Goal: Task Accomplishment & Management: Manage account settings

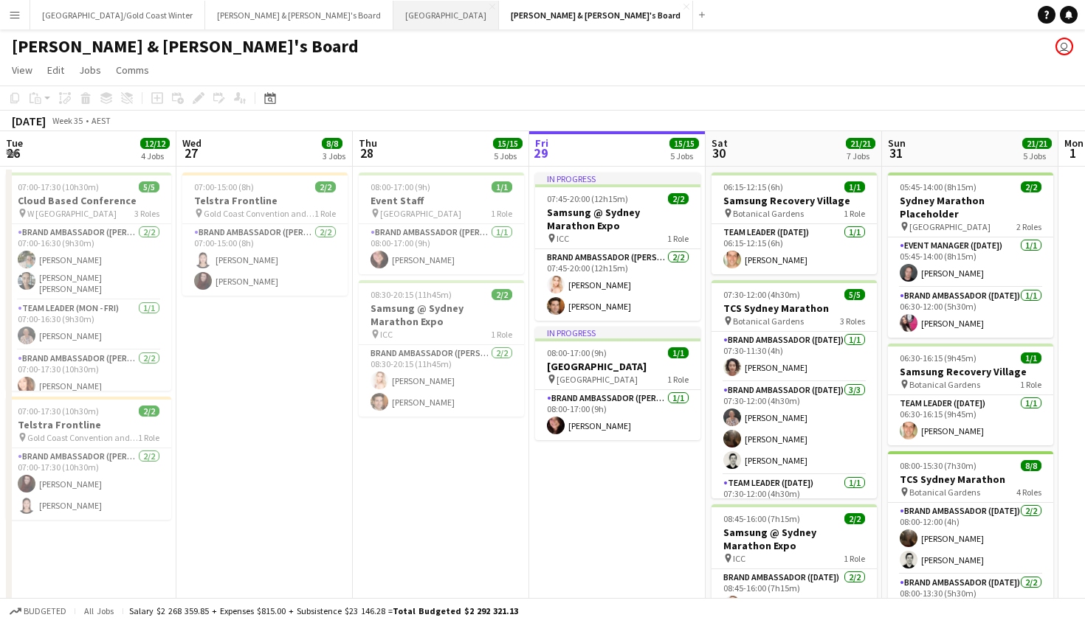
scroll to position [0, 353]
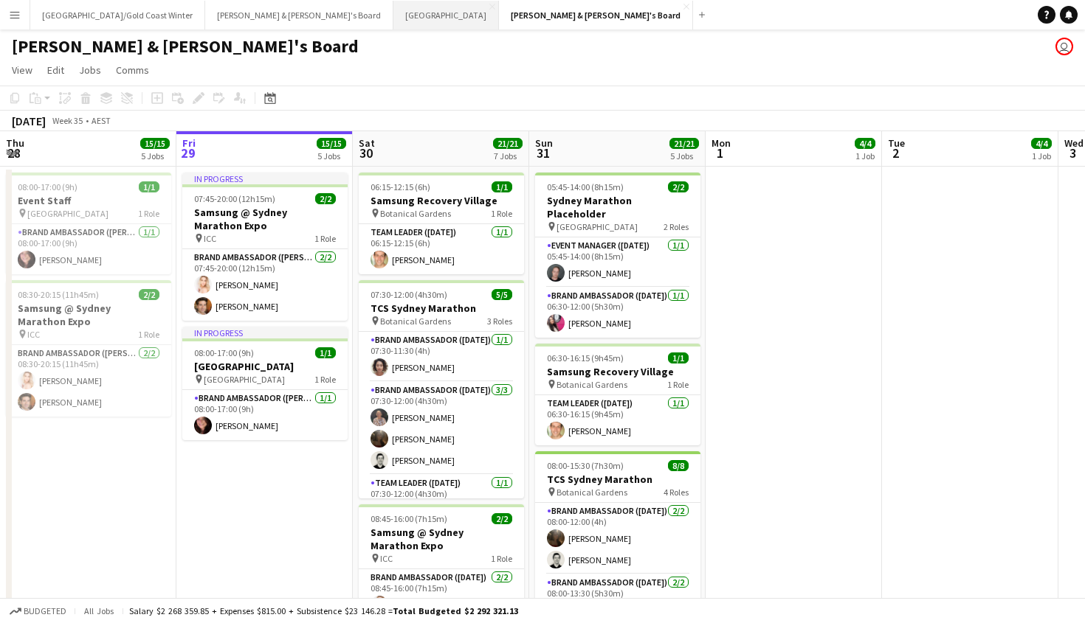
click at [393, 15] on button "Sydney Close" at bounding box center [446, 15] width 106 height 29
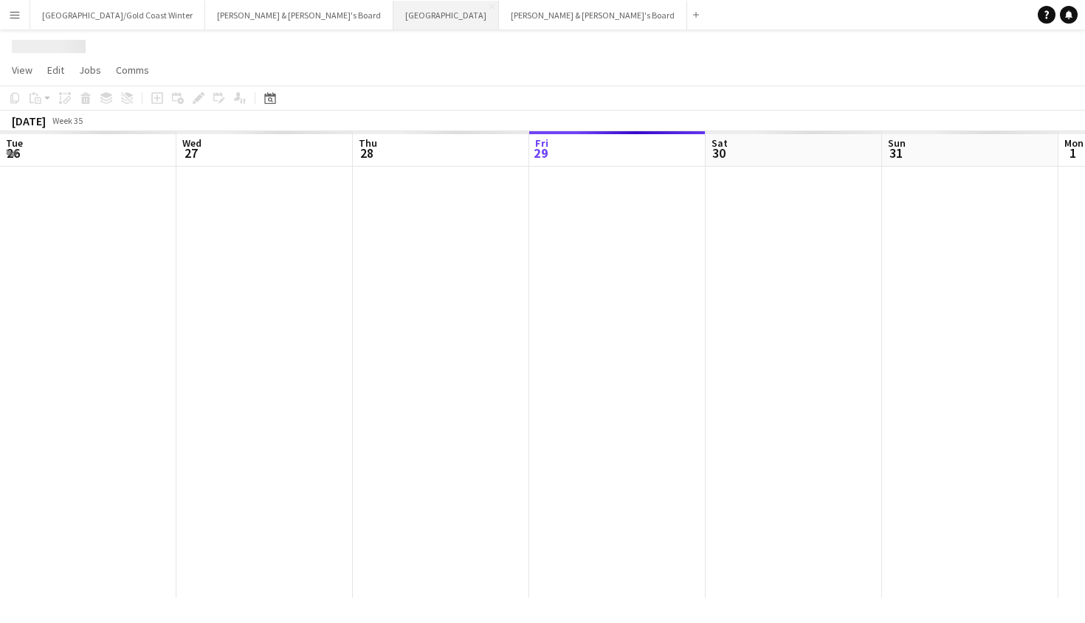
scroll to position [0, 353]
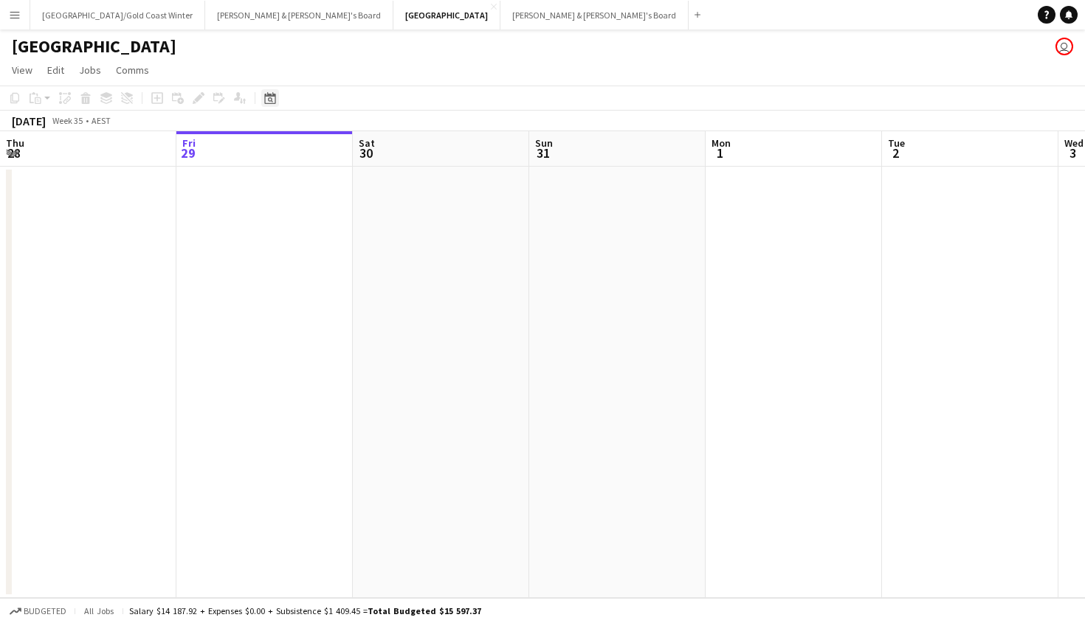
click at [269, 101] on icon at bounding box center [270, 99] width 5 height 5
click at [384, 153] on span "Next month" at bounding box center [390, 149] width 30 height 30
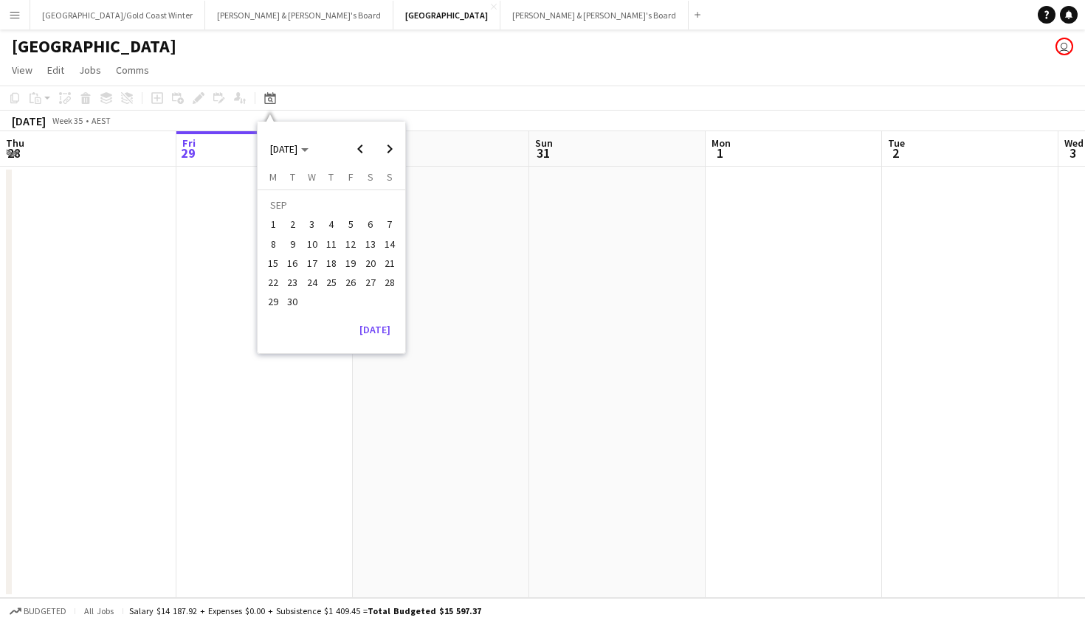
click at [284, 218] on button "2" at bounding box center [292, 224] width 19 height 19
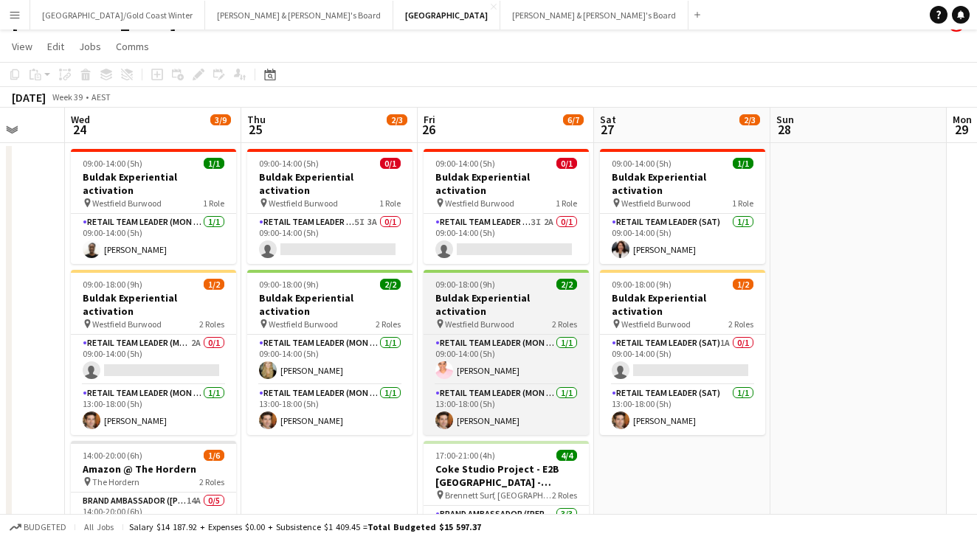
scroll to position [16, 0]
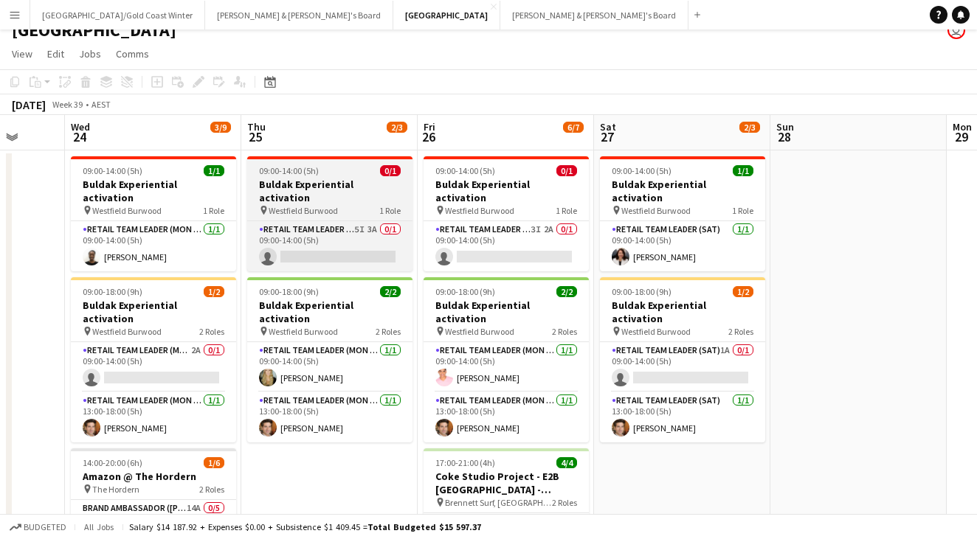
click at [364, 182] on h3 "Buldak Experiential activation" at bounding box center [329, 191] width 165 height 27
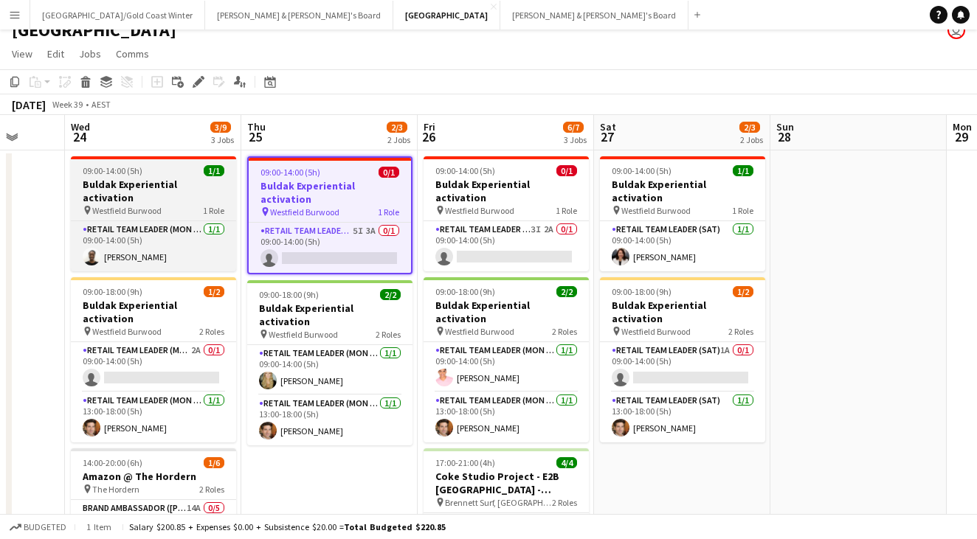
click at [209, 205] on span "1 Role" at bounding box center [213, 210] width 21 height 11
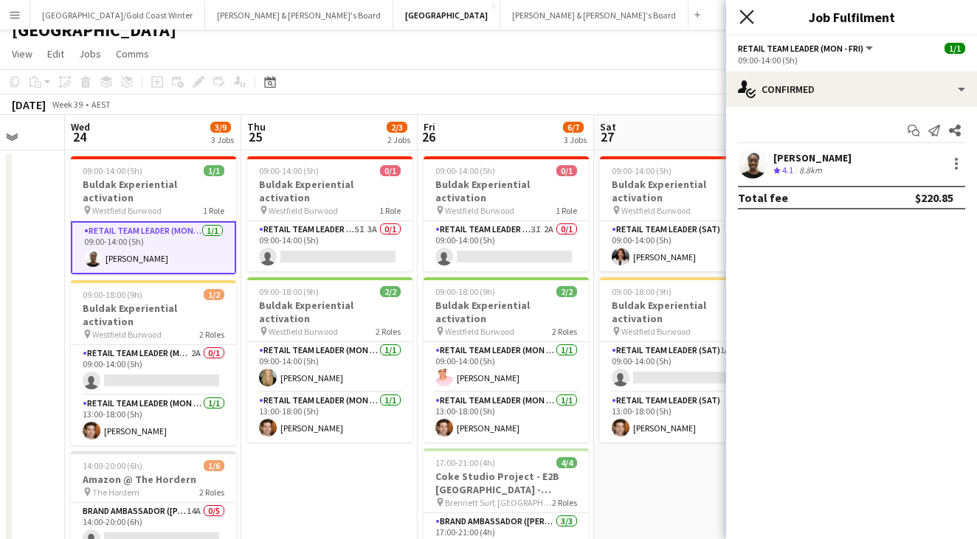
click at [745, 21] on icon "Close pop-in" at bounding box center [746, 17] width 14 height 14
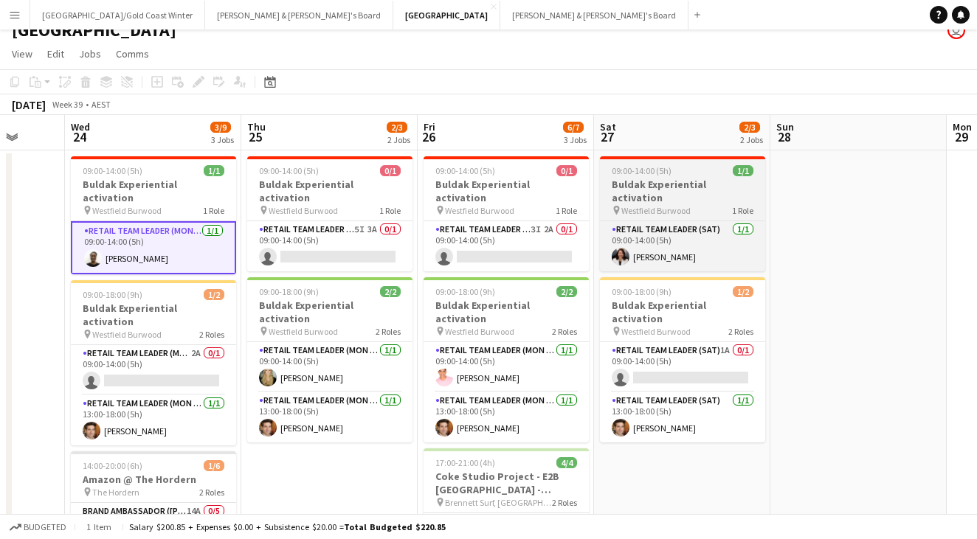
click at [645, 179] on h3 "Buldak Experiential activation" at bounding box center [682, 191] width 165 height 27
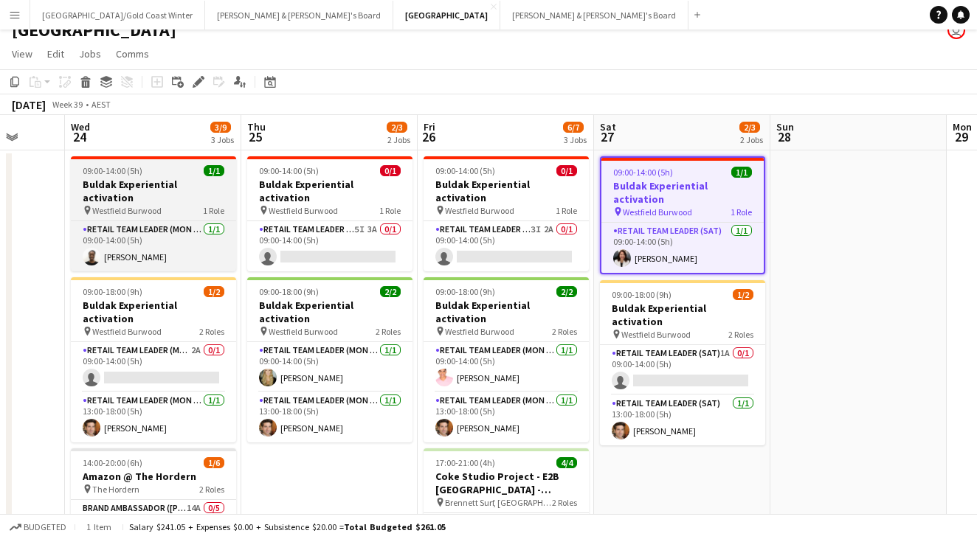
click at [167, 174] on div "09:00-14:00 (5h) 1/1" at bounding box center [153, 170] width 165 height 11
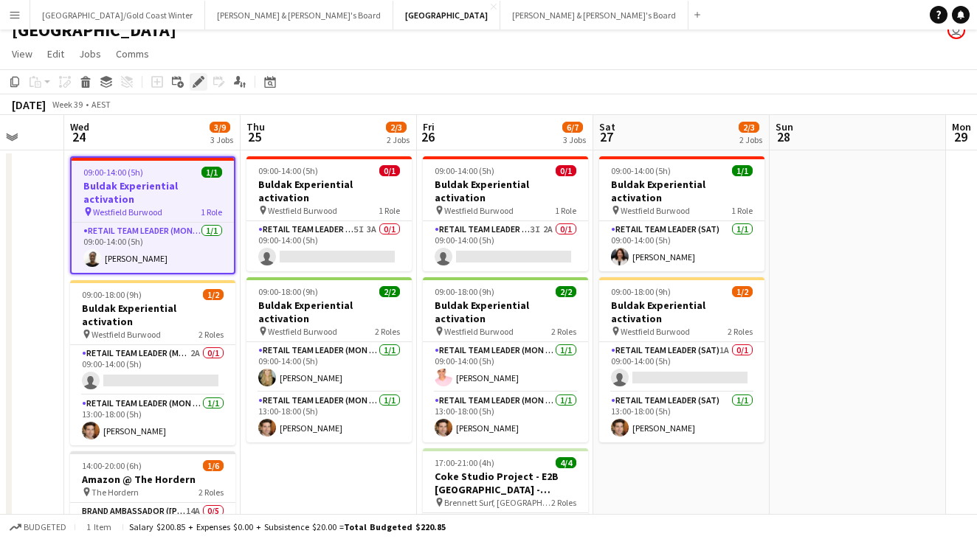
click at [198, 89] on div "Edit" at bounding box center [199, 82] width 18 height 18
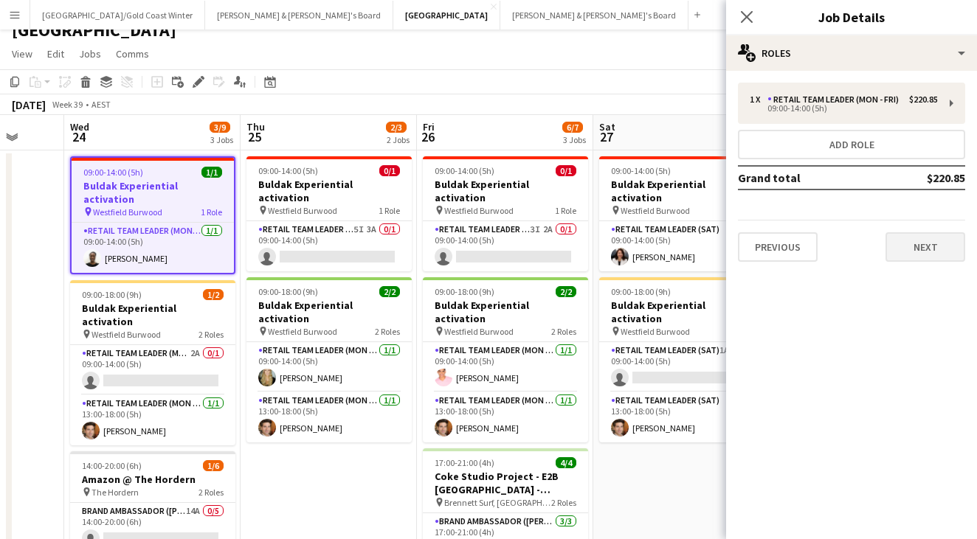
click at [900, 235] on button "Next" at bounding box center [925, 247] width 80 height 30
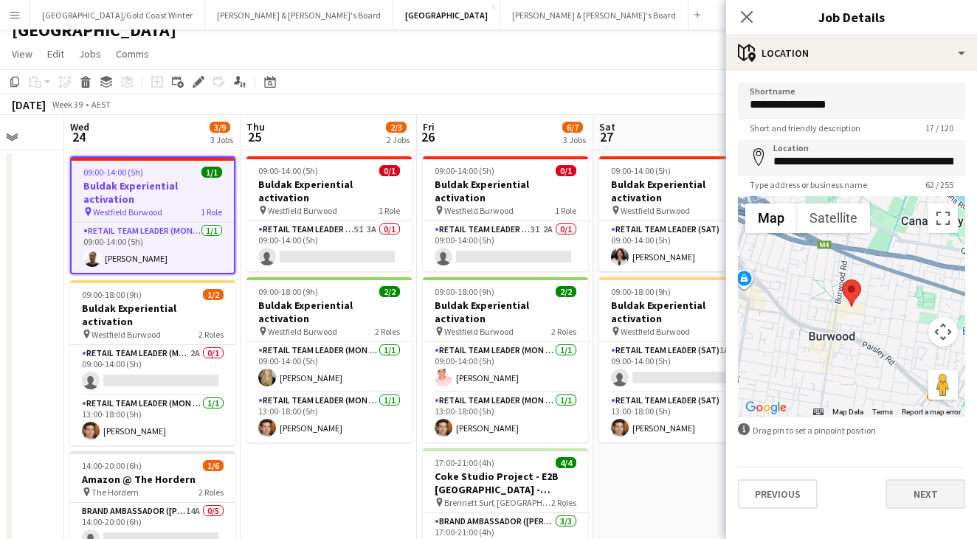
click at [944, 491] on button "Next" at bounding box center [925, 495] width 80 height 30
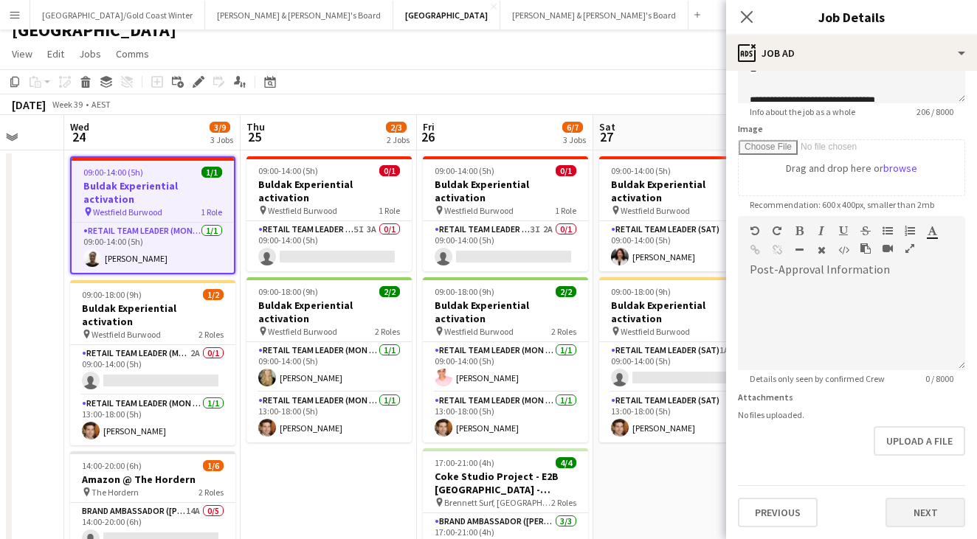
scroll to position [190, 0]
click at [935, 502] on button "Next" at bounding box center [925, 513] width 80 height 30
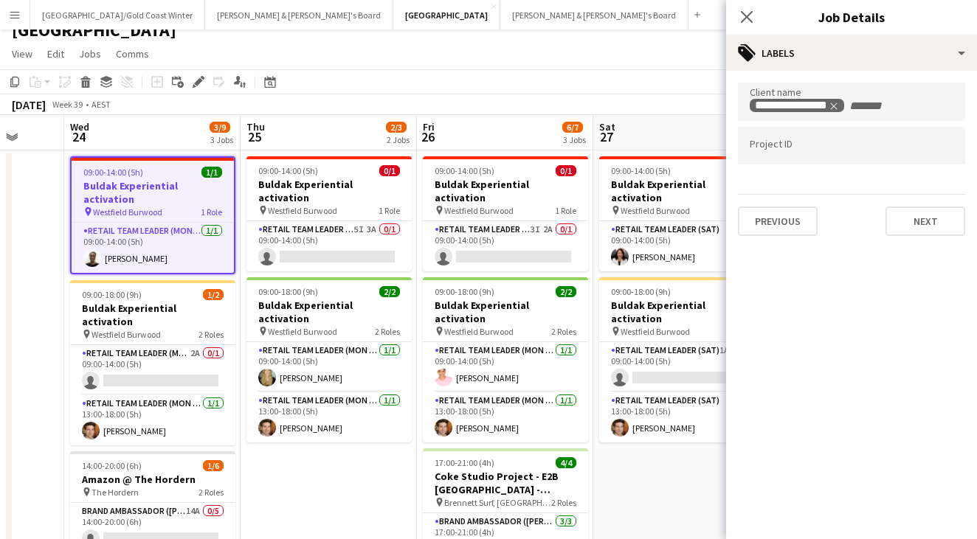
scroll to position [0, 0]
click at [751, 15] on icon "Close pop-in" at bounding box center [746, 17] width 14 height 14
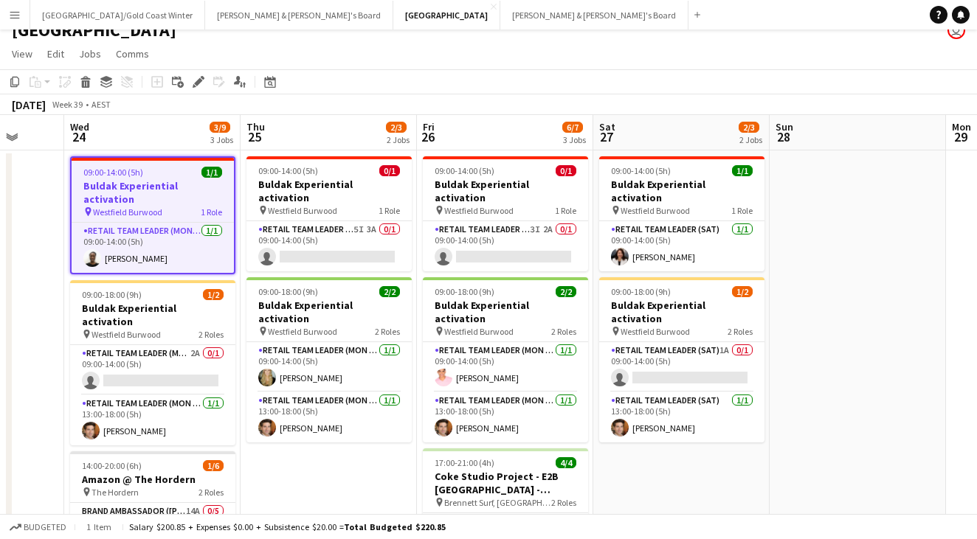
click at [393, 90] on app-toolbar "Copy Paste Paste Command V Paste with crew Command Shift V Paste linked Job [GE…" at bounding box center [488, 81] width 977 height 25
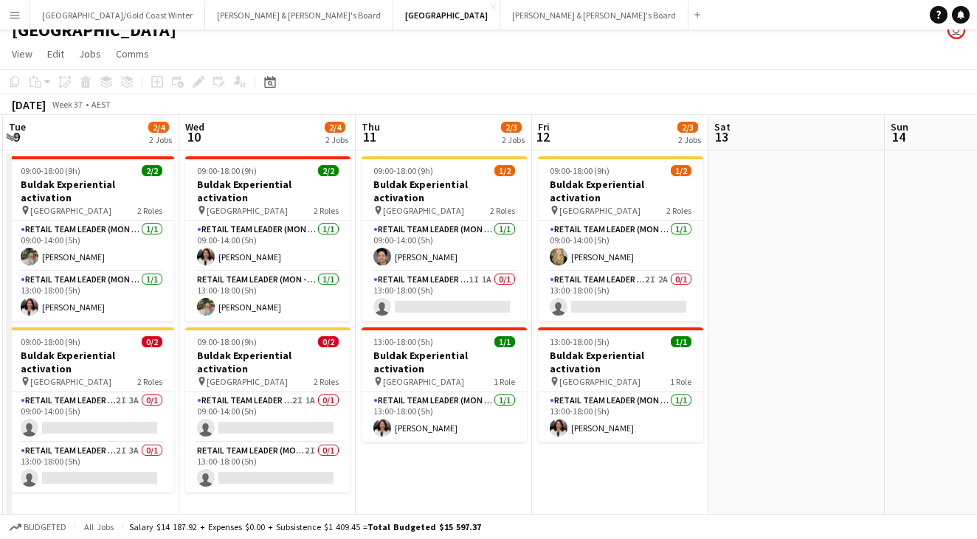
scroll to position [0, 305]
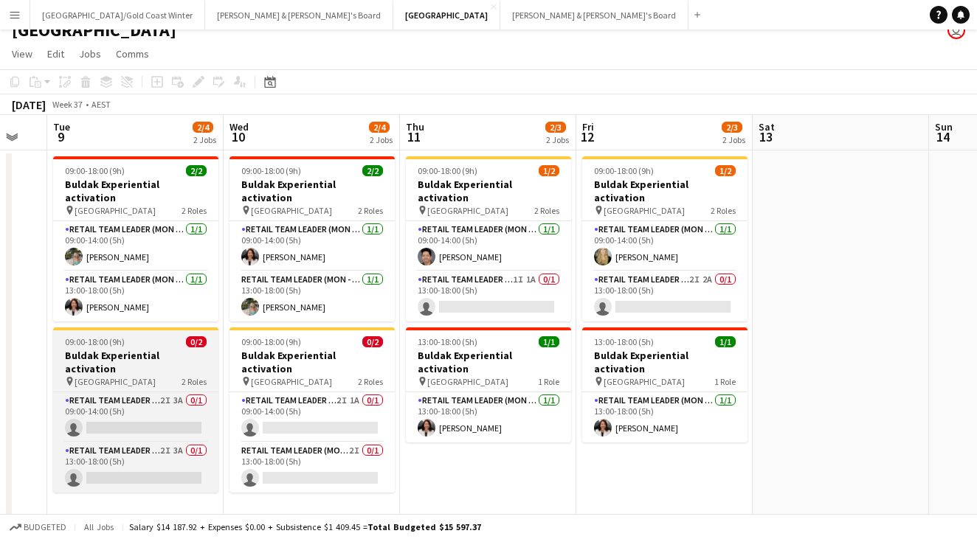
click at [151, 336] on div "09:00-18:00 (9h) 0/2" at bounding box center [135, 341] width 165 height 11
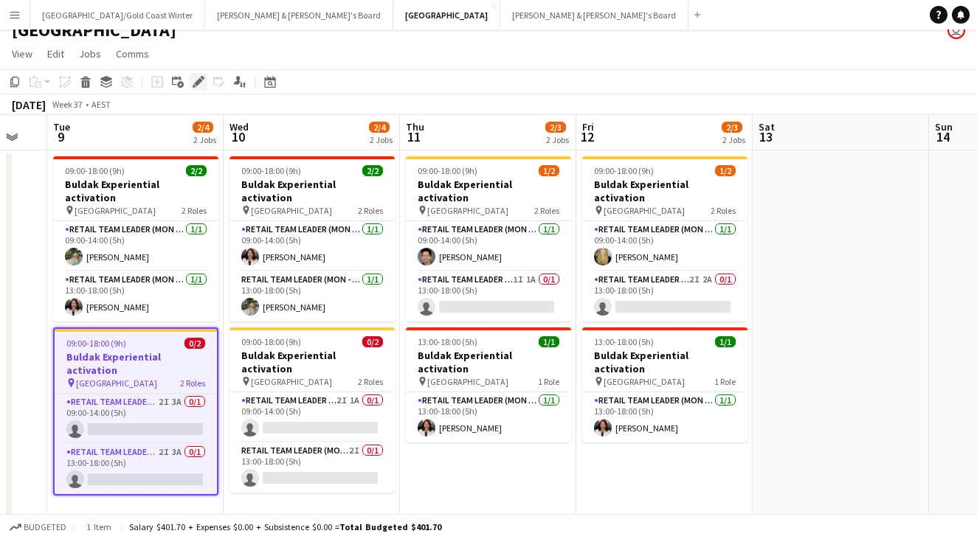
click at [201, 82] on icon "Edit" at bounding box center [199, 82] width 12 height 12
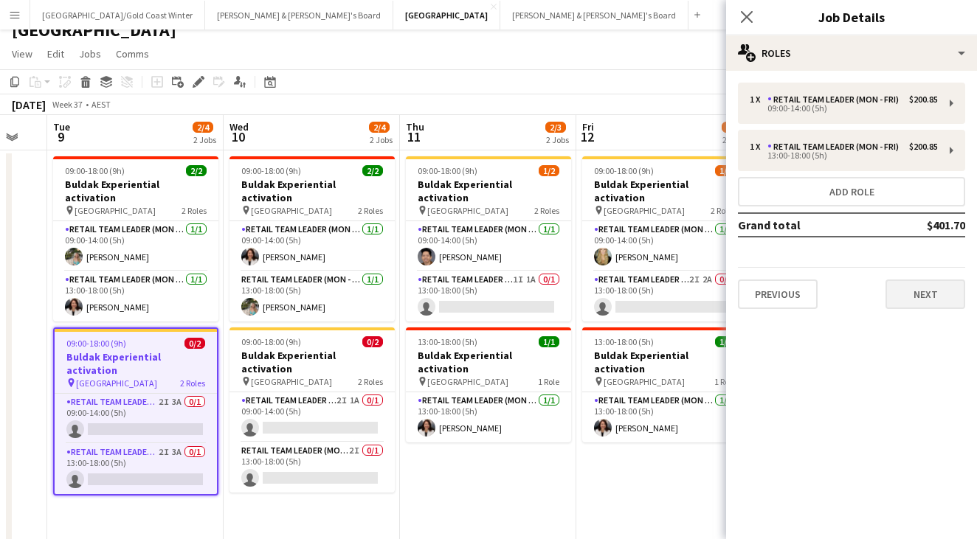
click at [950, 302] on button "Next" at bounding box center [925, 295] width 80 height 30
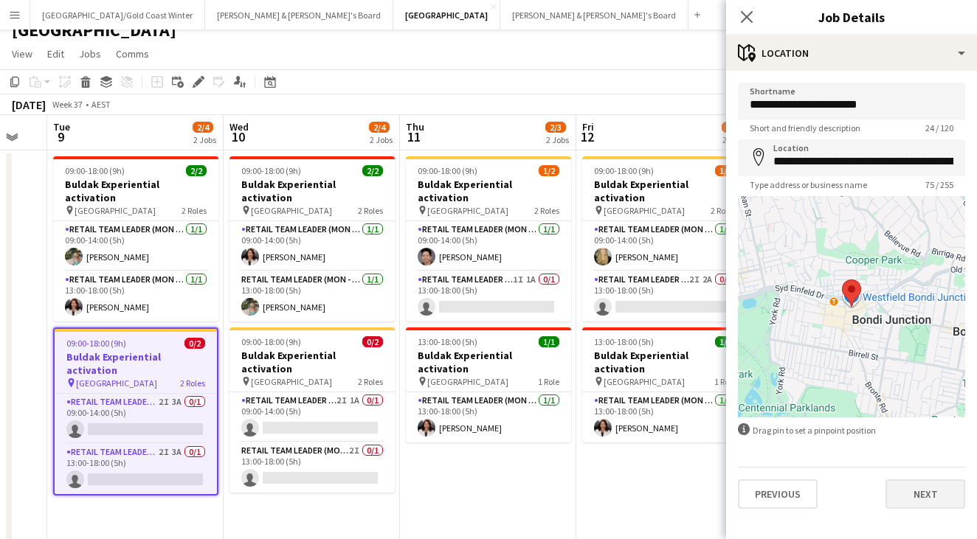
click at [938, 490] on button "Next" at bounding box center [925, 495] width 80 height 30
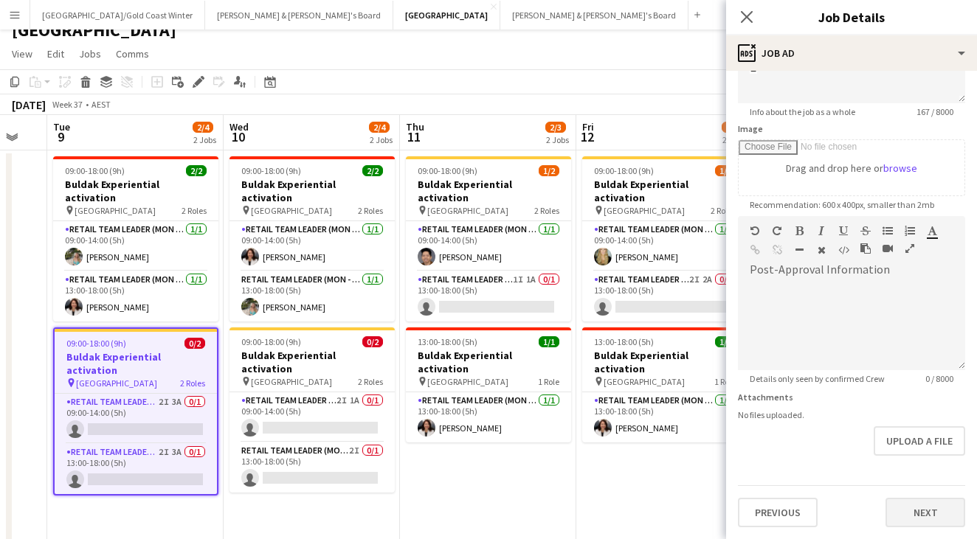
scroll to position [190, 0]
click at [931, 499] on button "Next" at bounding box center [925, 513] width 80 height 30
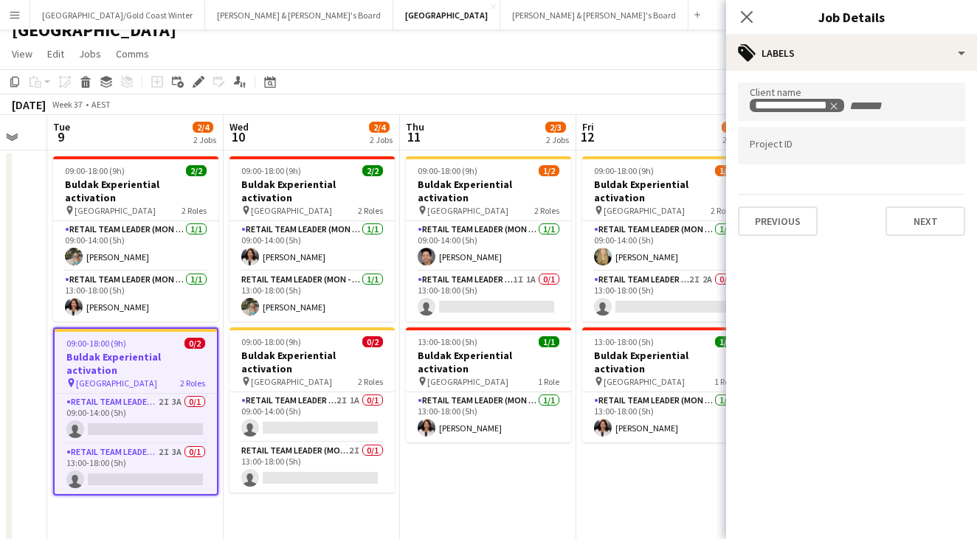
scroll to position [0, 0]
click at [929, 232] on button "Next" at bounding box center [925, 222] width 80 height 30
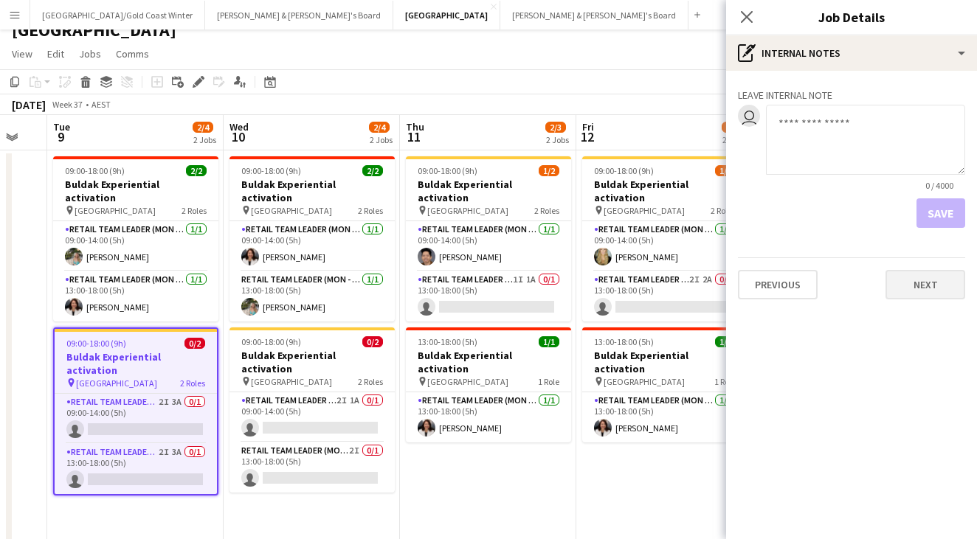
click at [933, 297] on button "Next" at bounding box center [925, 285] width 80 height 30
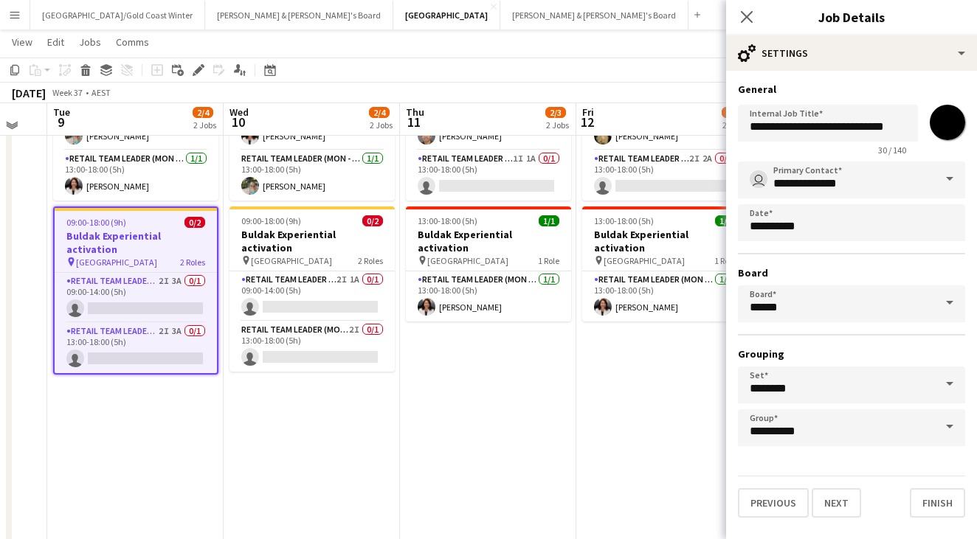
scroll to position [172, 0]
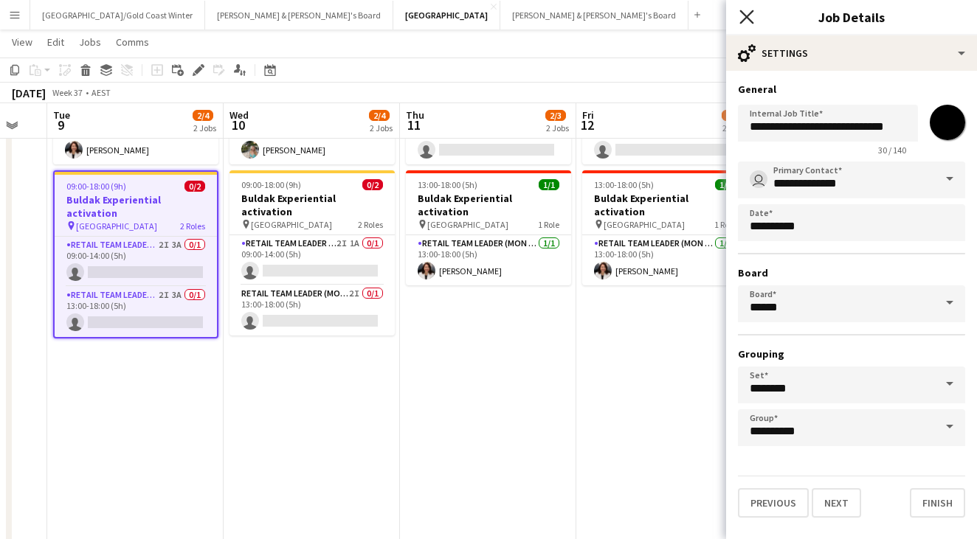
click at [749, 16] on icon "Close pop-in" at bounding box center [746, 17] width 14 height 14
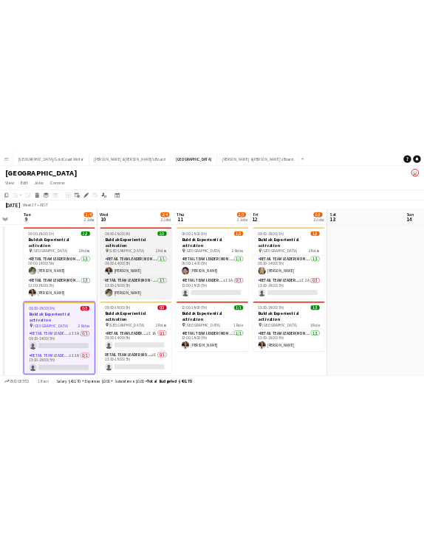
scroll to position [0, 0]
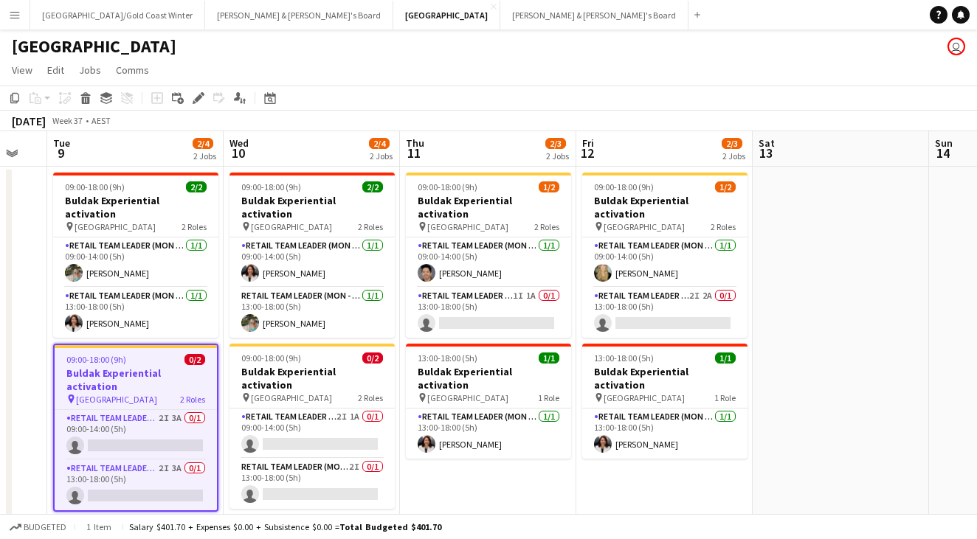
click at [320, 141] on app-board-header-date "Wed 10 2/4 2 Jobs" at bounding box center [312, 148] width 176 height 35
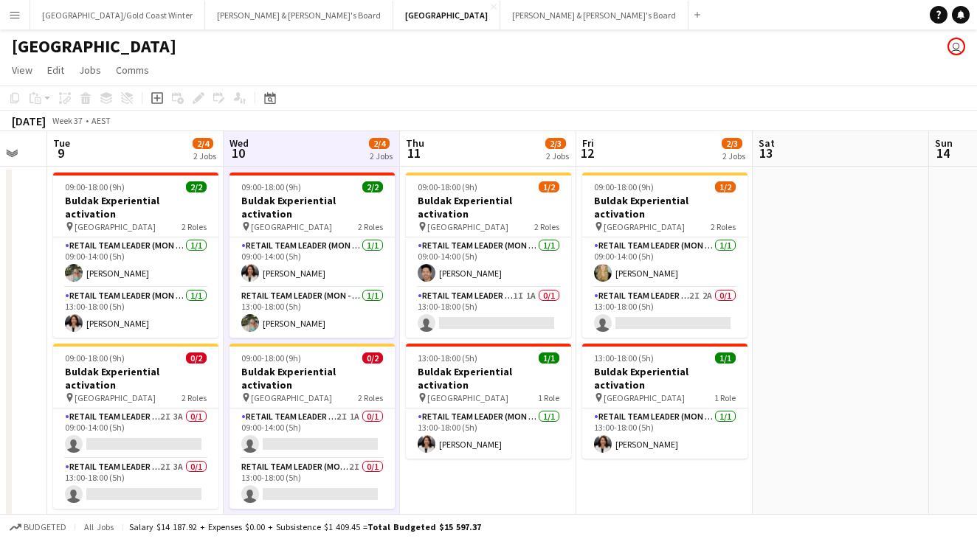
click at [398, 101] on app-toolbar "Copy Paste Paste Command V Paste with crew Command Shift V Paste linked Job [GE…" at bounding box center [488, 98] width 977 height 25
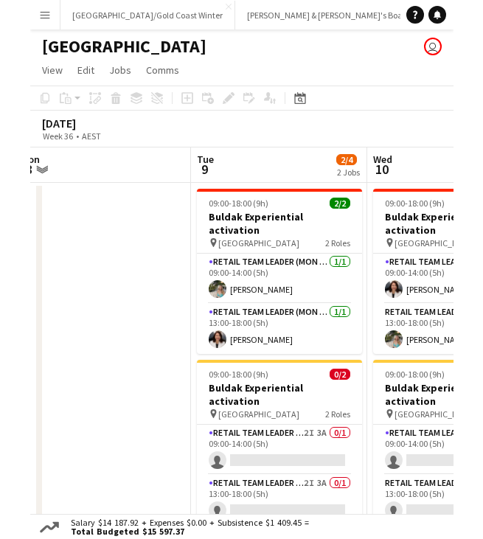
scroll to position [0, 553]
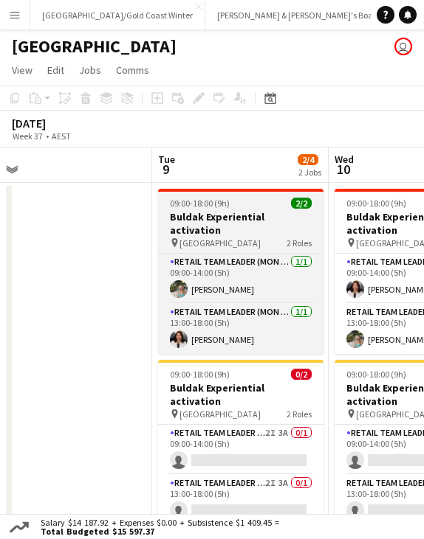
click at [269, 221] on h3 "Buldak Experiential activation" at bounding box center [240, 223] width 165 height 27
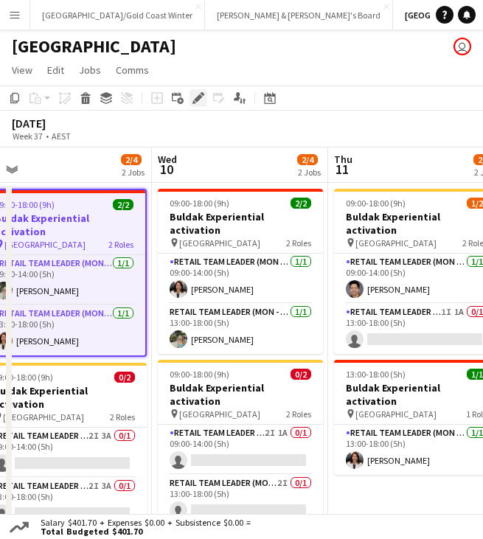
click at [199, 101] on icon "Edit" at bounding box center [199, 98] width 12 height 12
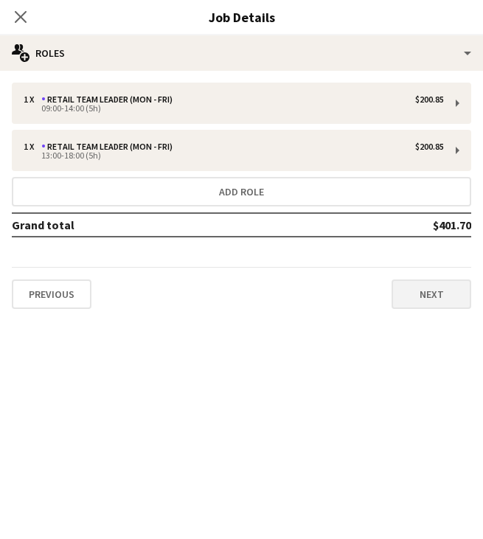
click at [429, 290] on button "Next" at bounding box center [432, 295] width 80 height 30
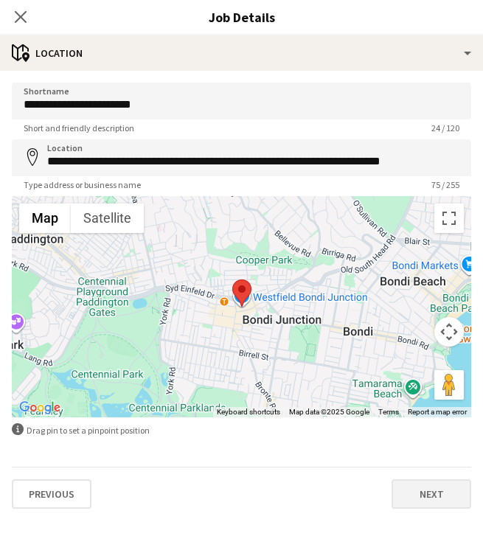
click at [440, 483] on button "Next" at bounding box center [432, 495] width 80 height 30
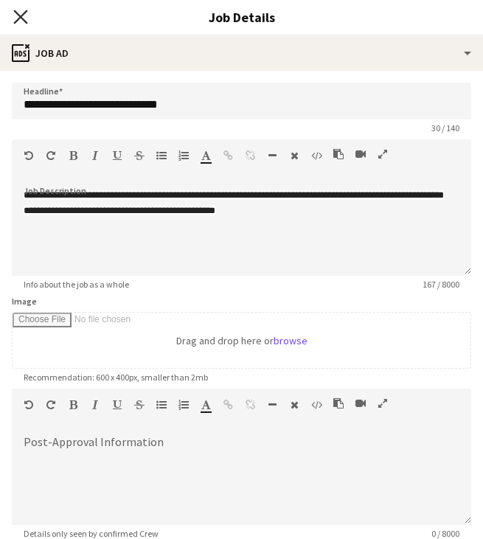
click at [25, 13] on icon at bounding box center [20, 17] width 14 height 14
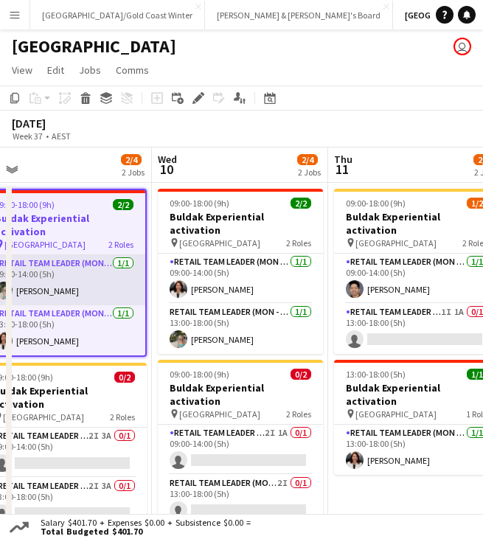
click at [63, 276] on app-card-role "RETAIL Team Leader (Mon - Fri) [DATE] 09:00-14:00 (5h) [PERSON_NAME]" at bounding box center [64, 280] width 162 height 50
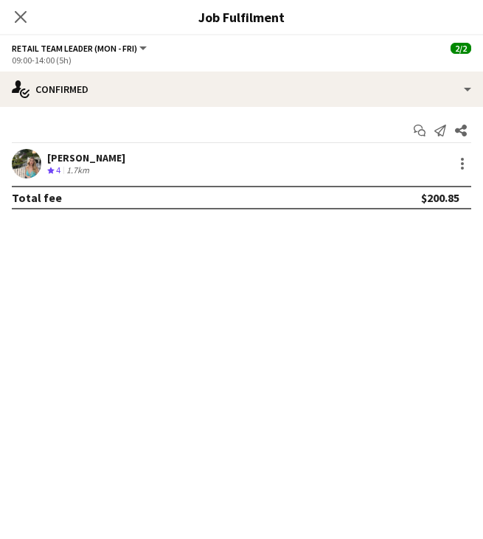
click at [105, 156] on div "[PERSON_NAME]" at bounding box center [86, 157] width 78 height 13
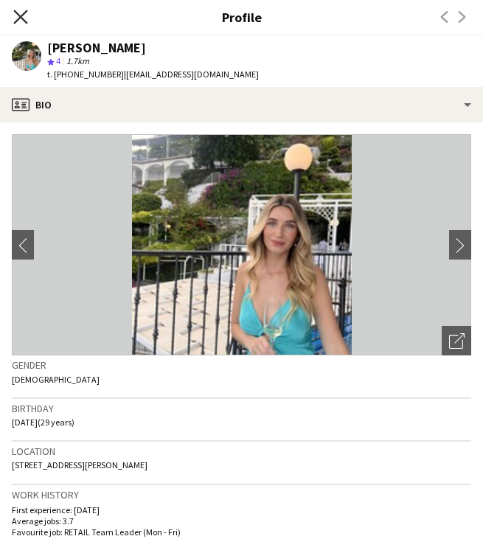
click at [17, 15] on icon "Close pop-in" at bounding box center [20, 17] width 14 height 14
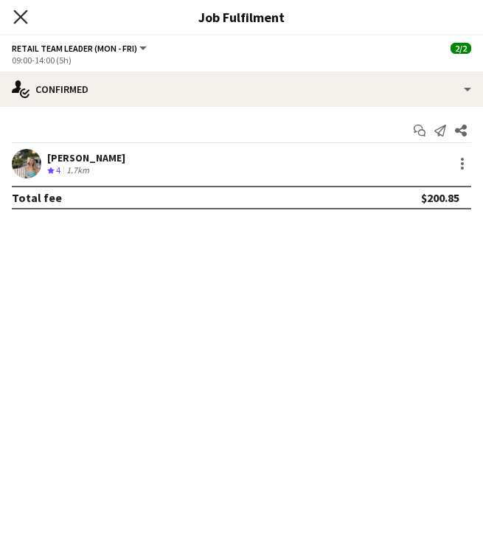
click at [24, 16] on icon "Close pop-in" at bounding box center [20, 17] width 14 height 14
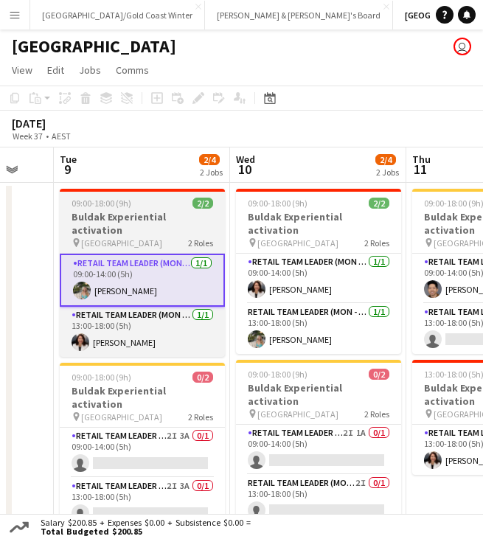
scroll to position [0, 464]
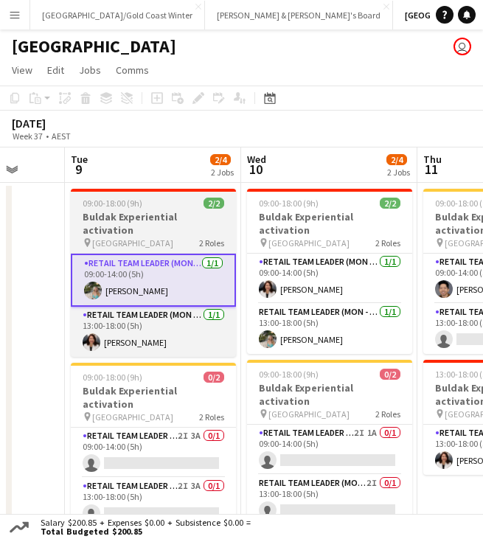
click at [132, 219] on h3 "Buldak Experiential activation" at bounding box center [153, 223] width 165 height 27
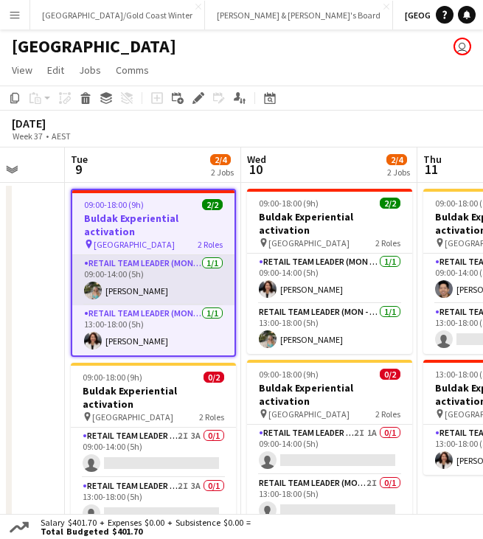
click at [154, 267] on app-card-role "RETAIL Team Leader (Mon - Fri) [DATE] 09:00-14:00 (5h) [PERSON_NAME]" at bounding box center [153, 280] width 162 height 50
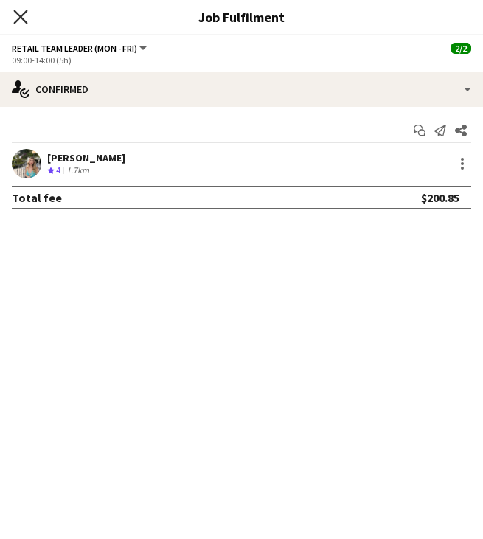
click at [23, 18] on icon "Close pop-in" at bounding box center [20, 17] width 14 height 14
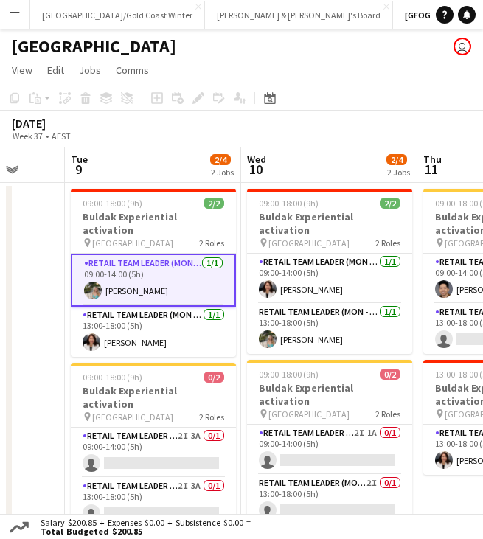
click at [166, 256] on app-card-role "RETAIL Team Leader (Mon - Fri) [DATE] 09:00-14:00 (5h) [PERSON_NAME]" at bounding box center [153, 280] width 165 height 53
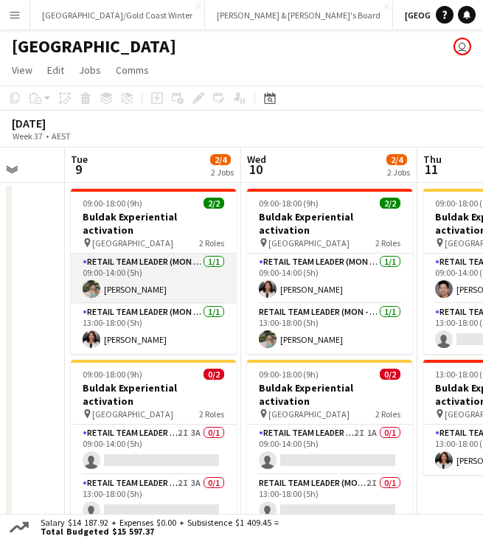
click at [136, 276] on app-card-role "RETAIL Team Leader (Mon - Fri) [DATE] 09:00-14:00 (5h) [PERSON_NAME]" at bounding box center [153, 279] width 165 height 50
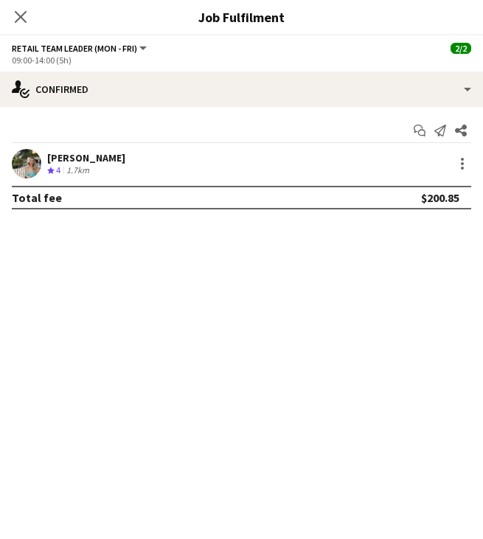
click at [91, 157] on div "[PERSON_NAME]" at bounding box center [86, 157] width 78 height 13
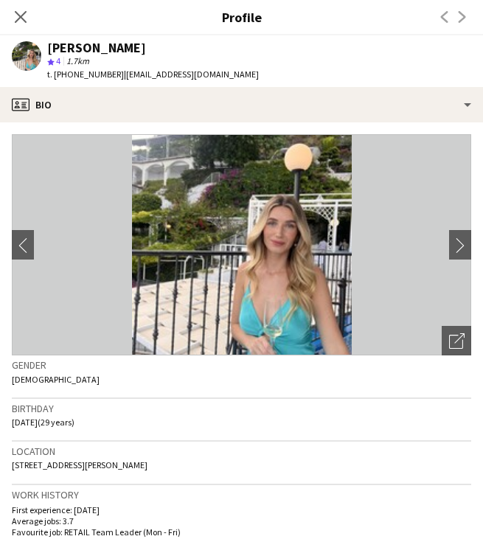
click at [87, 79] on span "t. [PHONE_NUMBER]" at bounding box center [85, 74] width 77 height 11
copy span "61489247225"
click at [15, 12] on icon at bounding box center [20, 17] width 14 height 14
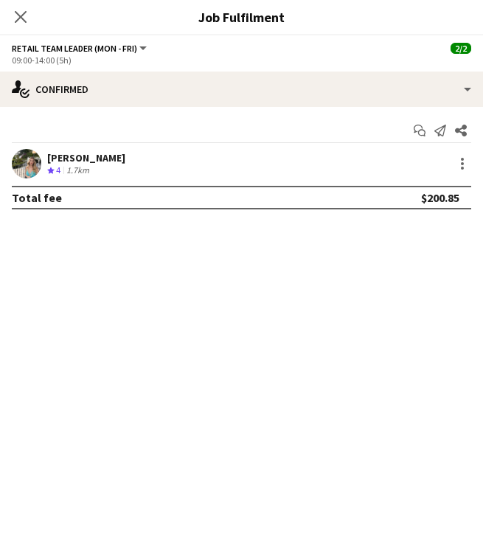
click at [110, 148] on div "Start chat Send notification Share [PERSON_NAME] Crew rating 4 1.7km Total fee …" at bounding box center [241, 164] width 483 height 114
click at [112, 165] on div "Crew rating 4 1.7km" at bounding box center [86, 171] width 78 height 13
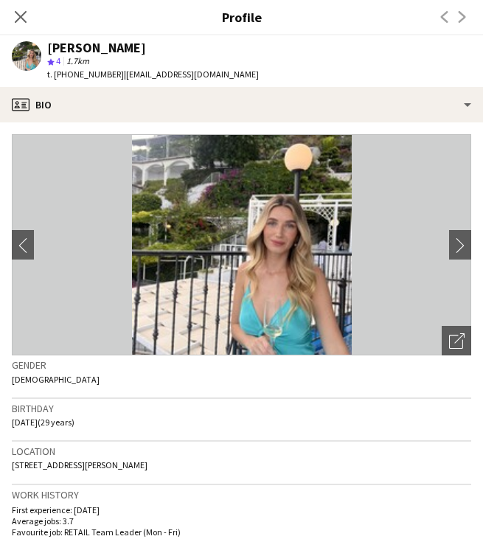
click at [77, 72] on span "t. [PHONE_NUMBER]" at bounding box center [85, 74] width 77 height 11
copy span "61489247225"
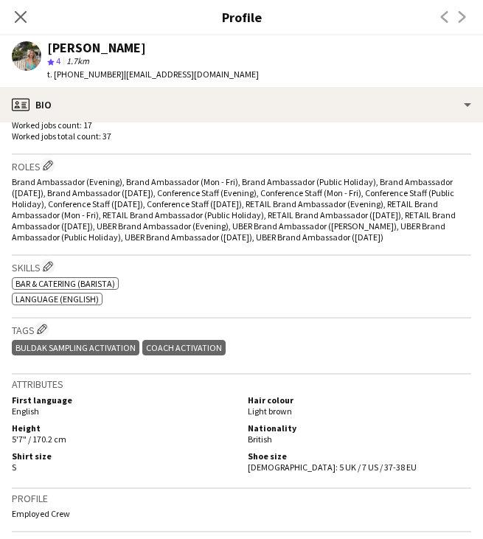
scroll to position [480, 0]
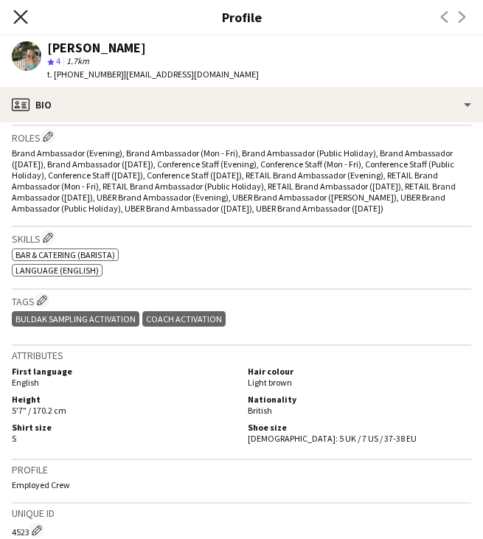
click at [22, 11] on icon "Close pop-in" at bounding box center [20, 17] width 14 height 14
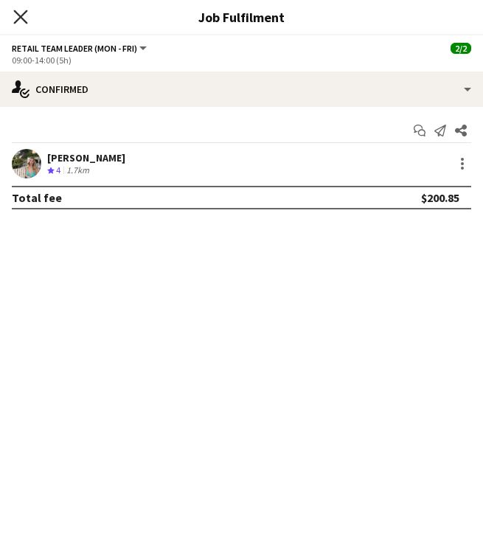
click at [22, 15] on icon at bounding box center [20, 17] width 14 height 14
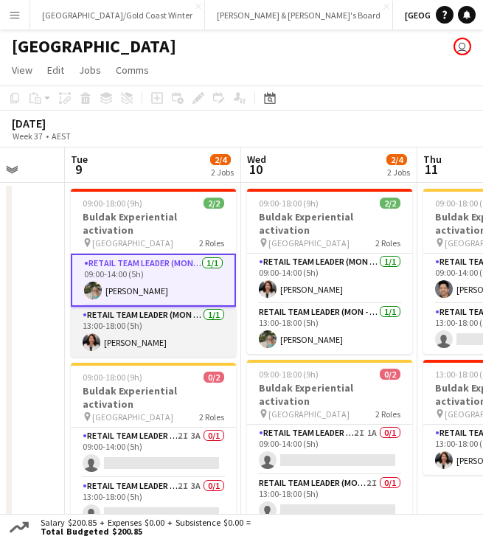
click at [136, 307] on app-card-role "RETAIL Team Leader (Mon - Fri) [DATE] 13:00-18:00 (5h) [PERSON_NAME]" at bounding box center [153, 332] width 165 height 50
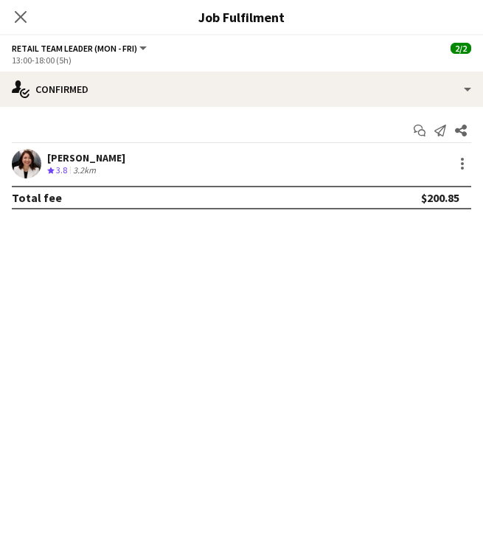
click at [88, 153] on div "[PERSON_NAME]" at bounding box center [86, 157] width 78 height 13
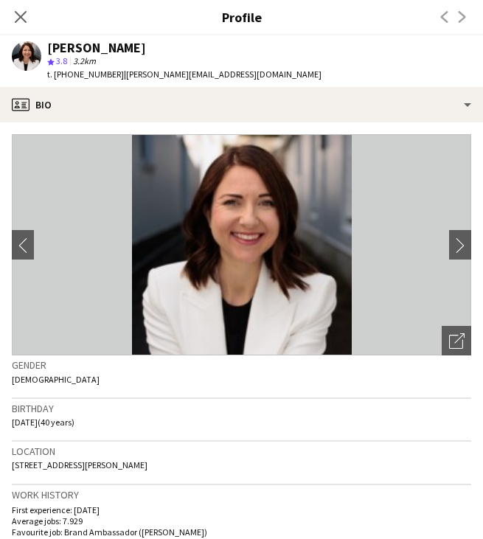
click at [84, 80] on div "t. [PHONE_NUMBER] | [PERSON_NAME][EMAIL_ADDRESS][DOMAIN_NAME]" at bounding box center [184, 74] width 274 height 13
click at [83, 77] on span "t. [PHONE_NUMBER]" at bounding box center [85, 74] width 77 height 11
copy span "61476302708"
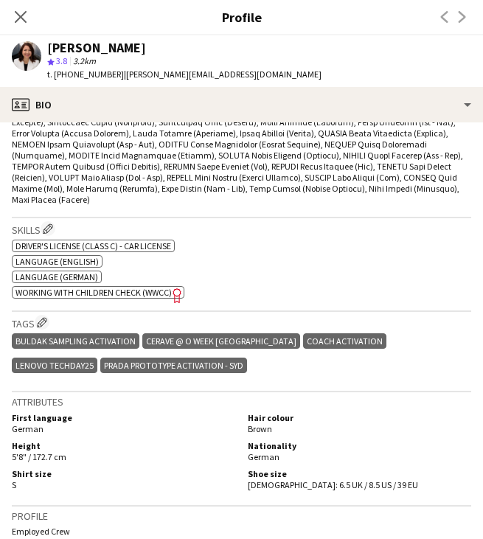
scroll to position [558, 0]
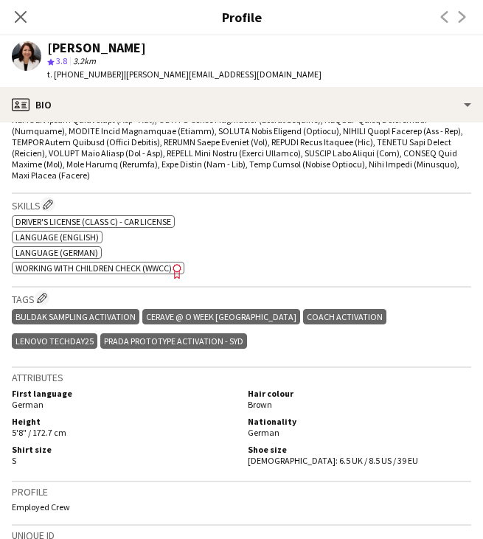
click at [9, 24] on div "Close pop-in" at bounding box center [20, 17] width 41 height 34
click at [19, 21] on icon "Close pop-in" at bounding box center [20, 17] width 14 height 14
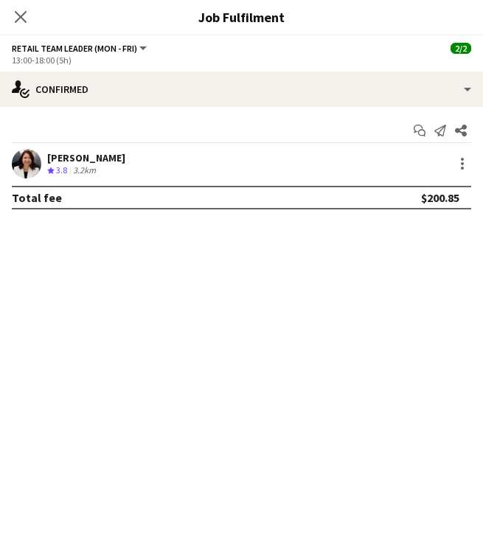
click at [19, 21] on icon "Close pop-in" at bounding box center [21, 17] width 12 height 12
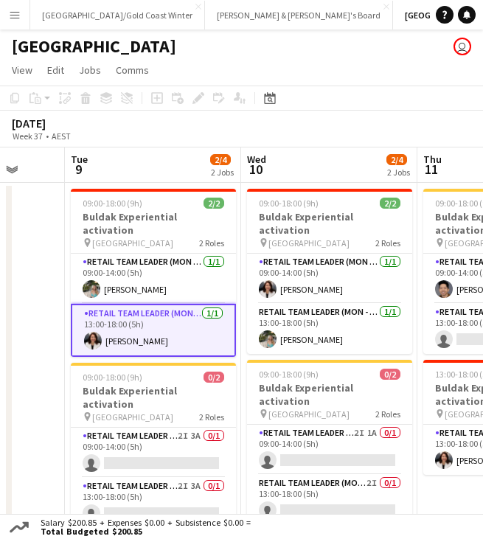
click at [193, 153] on app-board-header-date "Tue 9 2/4 2 Jobs" at bounding box center [153, 165] width 176 height 35
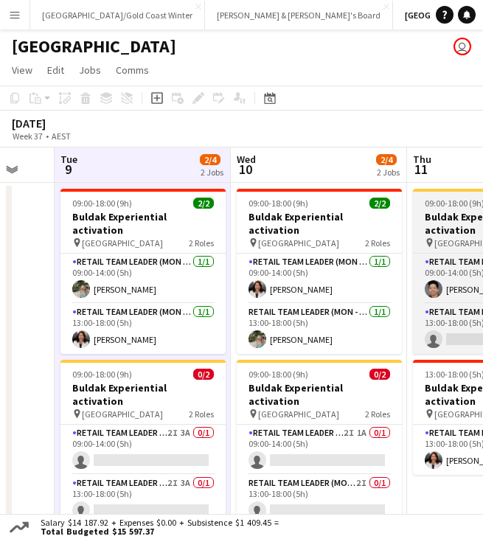
scroll to position [0, 471]
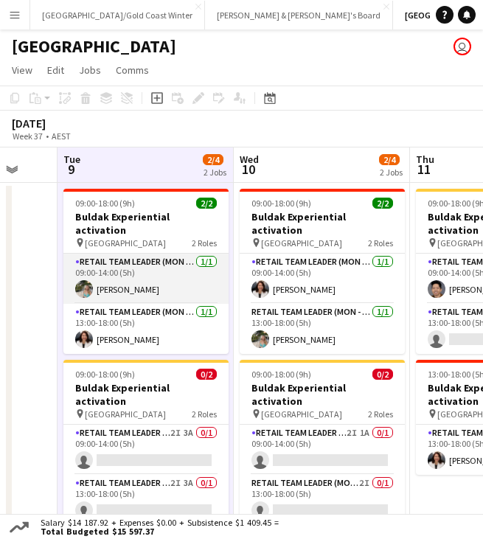
click at [155, 267] on app-card-role "RETAIL Team Leader (Mon - Fri) [DATE] 09:00-14:00 (5h) [PERSON_NAME]" at bounding box center [145, 279] width 165 height 50
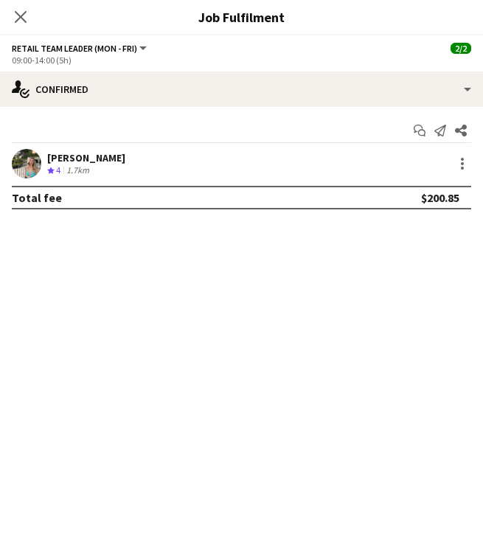
click at [99, 158] on div "[PERSON_NAME]" at bounding box center [86, 157] width 78 height 13
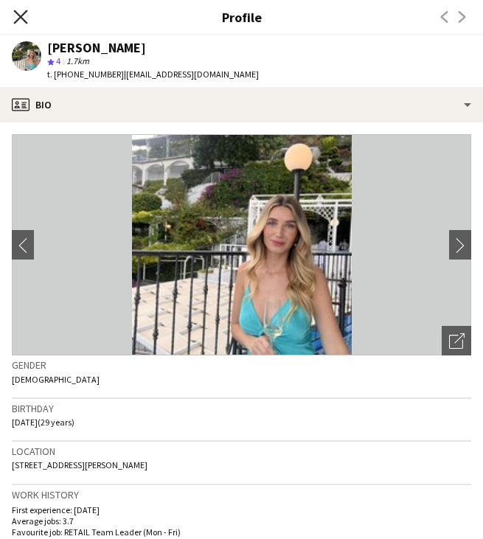
click at [21, 20] on icon "Close pop-in" at bounding box center [20, 17] width 14 height 14
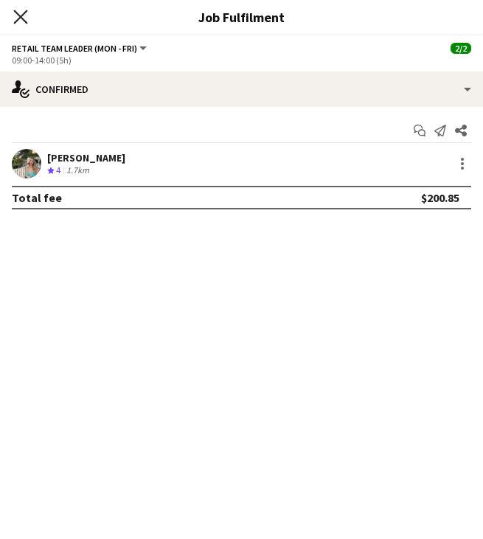
click at [19, 14] on icon "Close pop-in" at bounding box center [20, 17] width 14 height 14
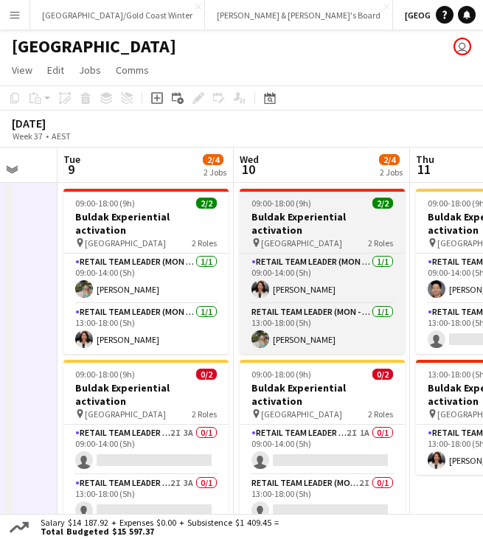
click at [303, 206] on span "09:00-18:00 (9h)" at bounding box center [282, 203] width 60 height 11
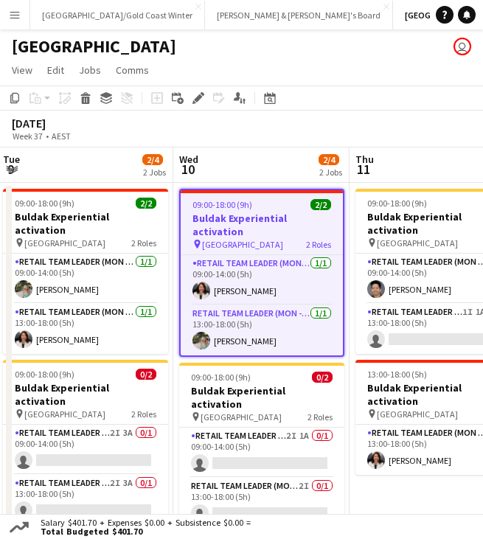
scroll to position [0, 539]
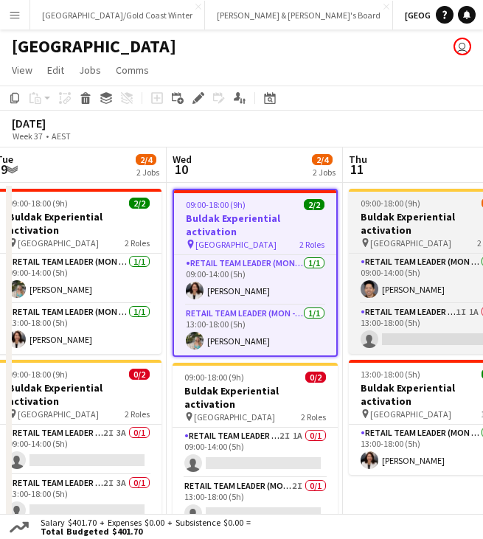
click at [418, 207] on span "09:00-18:00 (9h)" at bounding box center [391, 203] width 60 height 11
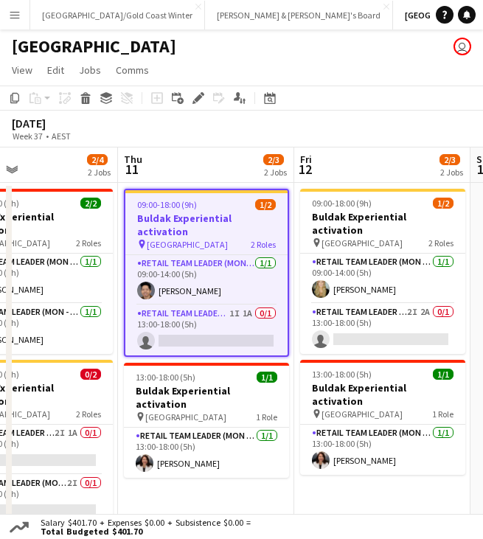
scroll to position [0, 587]
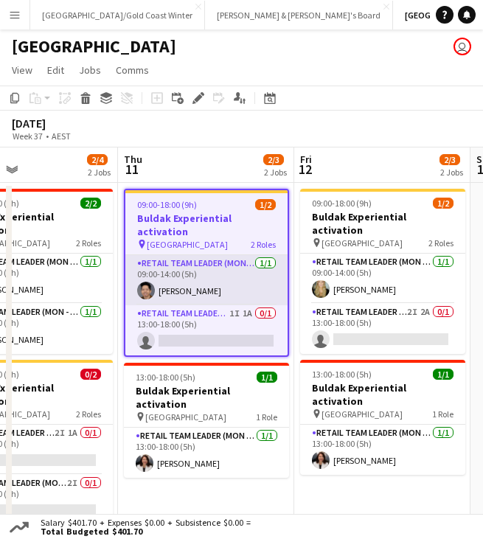
click at [176, 277] on app-card-role "RETAIL Team Leader (Mon - Fri) [DATE] 09:00-14:00 (5h) [PERSON_NAME]" at bounding box center [206, 280] width 162 height 50
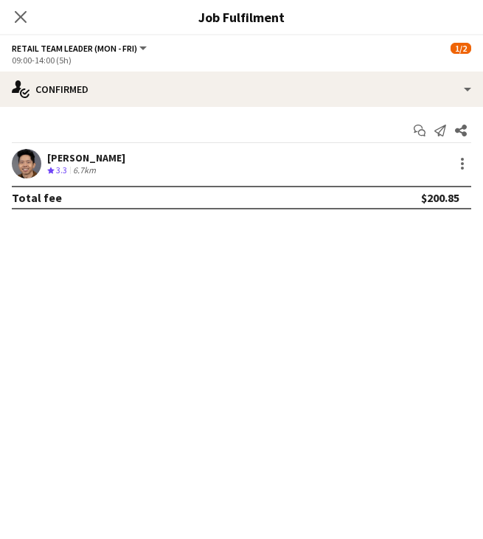
click at [102, 154] on div "[PERSON_NAME]" at bounding box center [86, 157] width 78 height 13
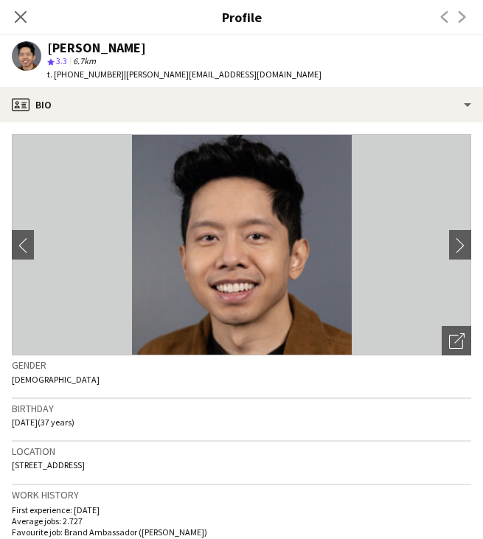
click at [88, 71] on span "t. [PHONE_NUMBER]" at bounding box center [85, 74] width 77 height 11
copy span "61432849779"
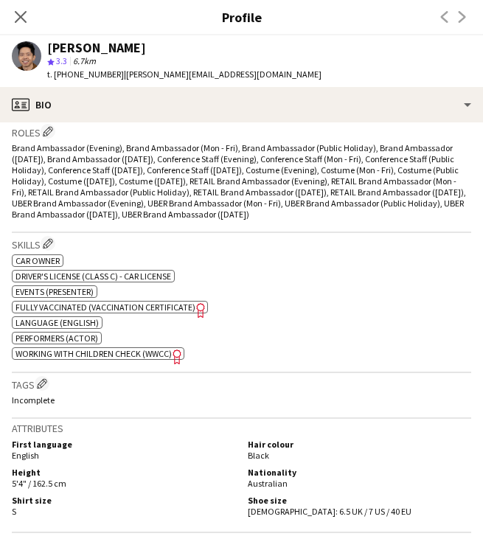
scroll to position [493, 0]
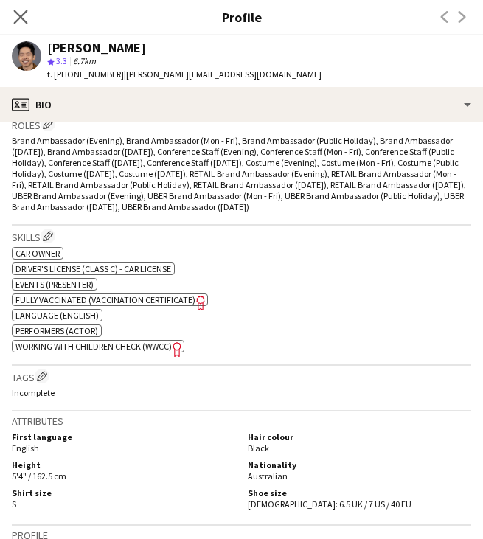
click at [27, 23] on app-icon "Close pop-in" at bounding box center [20, 17] width 21 height 21
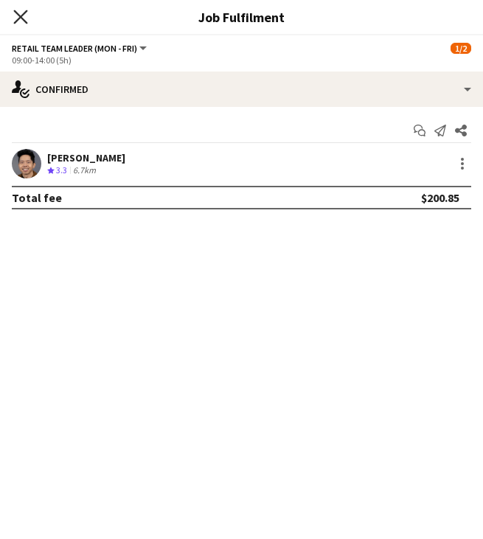
click at [15, 16] on icon "Close pop-in" at bounding box center [20, 17] width 14 height 14
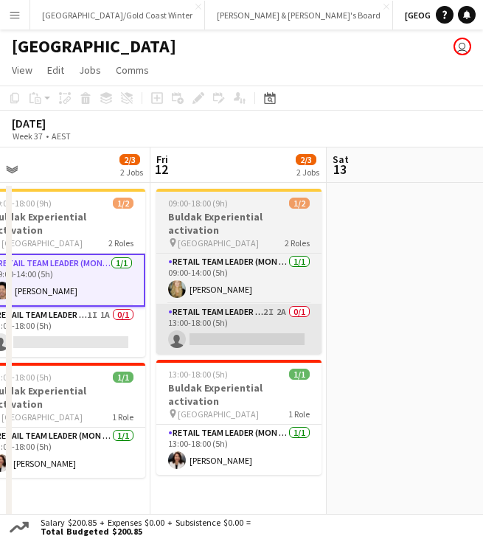
scroll to position [0, 556]
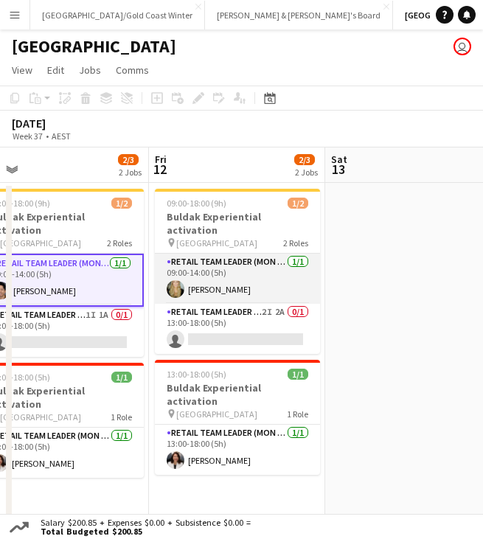
click at [213, 270] on app-card-role "RETAIL Team Leader (Mon - Fri) [DATE] 09:00-14:00 (5h) [PERSON_NAME]" at bounding box center [237, 279] width 165 height 50
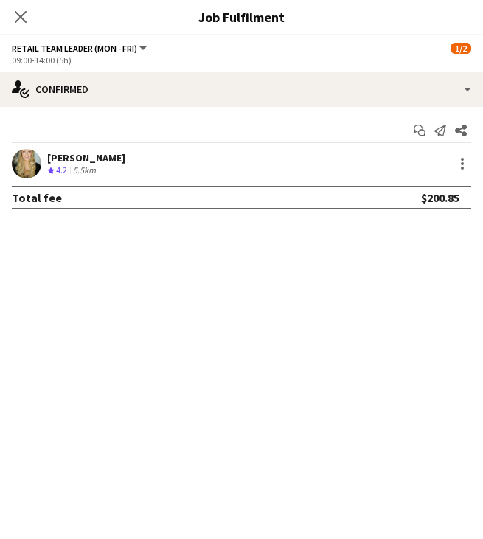
click at [80, 153] on div "[PERSON_NAME]" at bounding box center [86, 157] width 78 height 13
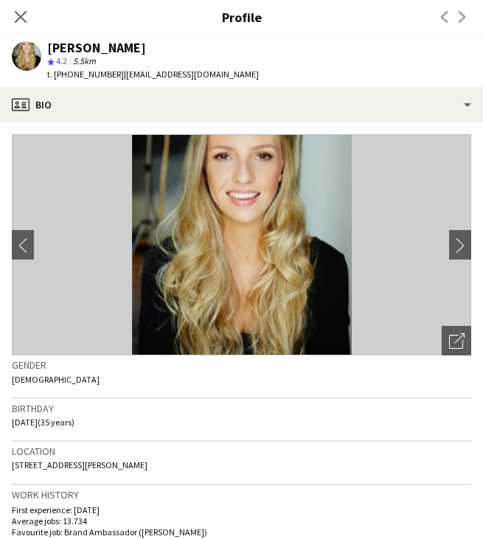
click at [85, 74] on span "t. [PHONE_NUMBER]" at bounding box center [85, 74] width 77 height 11
copy span "610416827961"
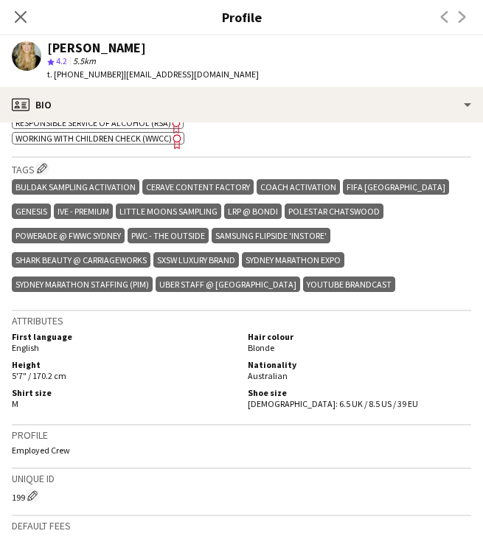
scroll to position [640, 0]
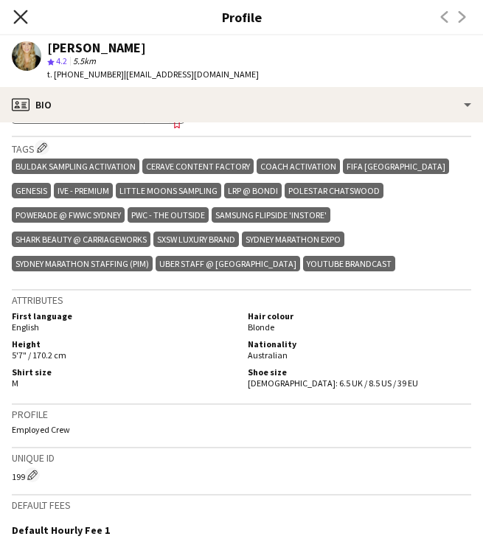
click at [23, 18] on icon "Close pop-in" at bounding box center [20, 17] width 14 height 14
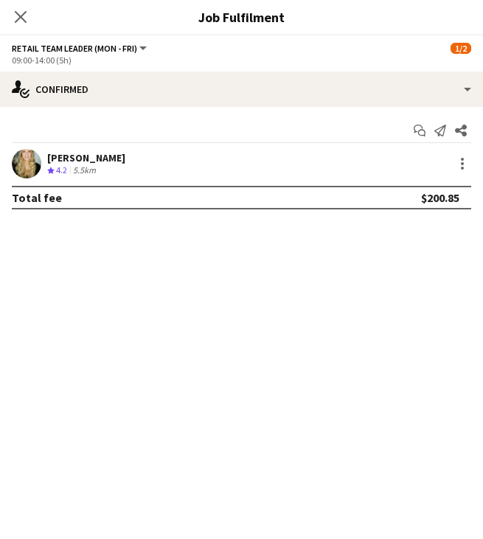
click at [23, 18] on icon "Close pop-in" at bounding box center [21, 17] width 12 height 12
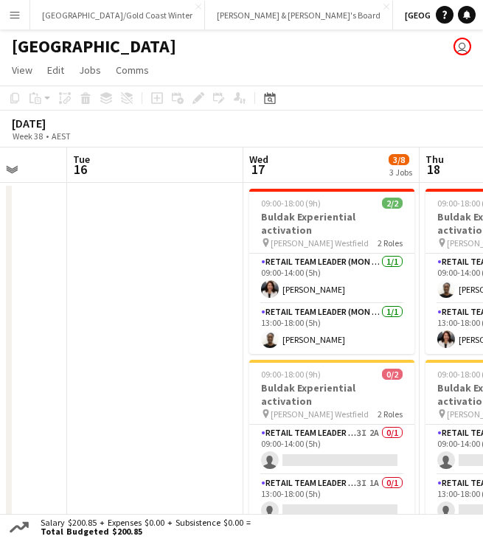
scroll to position [0, 496]
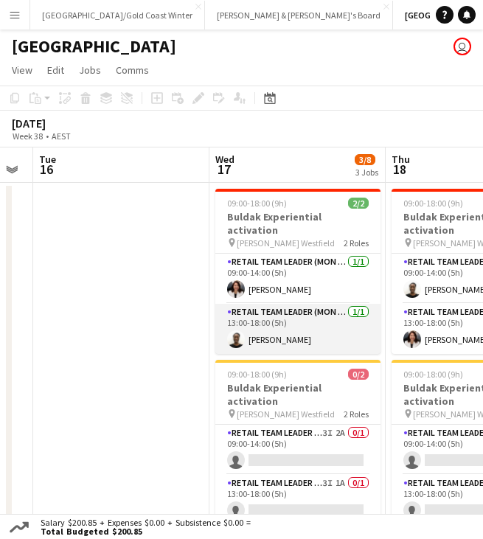
click at [265, 322] on app-card-role "RETAIL Team Leader (Mon - Fri) [DATE] 13:00-18:00 (5h) [PERSON_NAME]" at bounding box center [297, 329] width 165 height 50
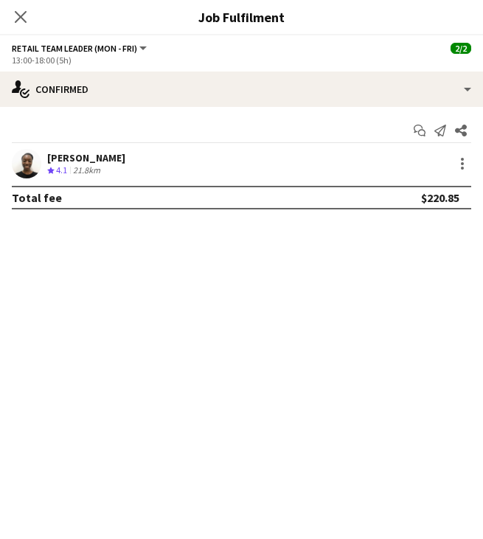
click at [83, 160] on div "[PERSON_NAME]" at bounding box center [86, 157] width 78 height 13
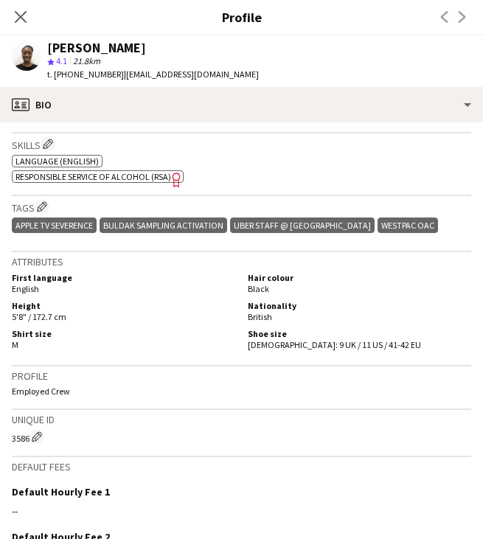
scroll to position [601, 0]
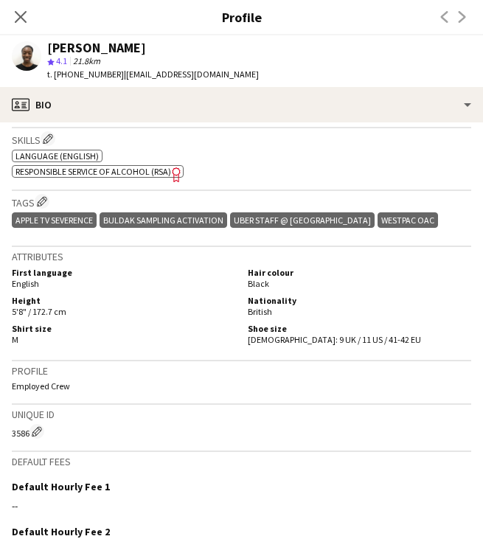
click at [85, 75] on span "t. [PHONE_NUMBER]" at bounding box center [85, 74] width 77 height 11
copy span "61449012863"
click at [19, 18] on icon at bounding box center [20, 17] width 14 height 14
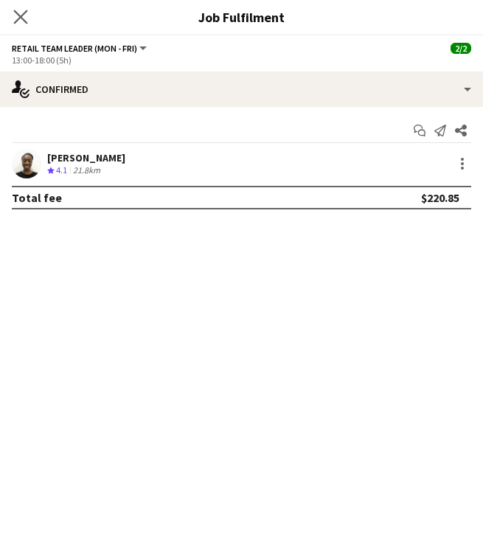
click at [21, 26] on app-icon "Close pop-in" at bounding box center [20, 17] width 21 height 21
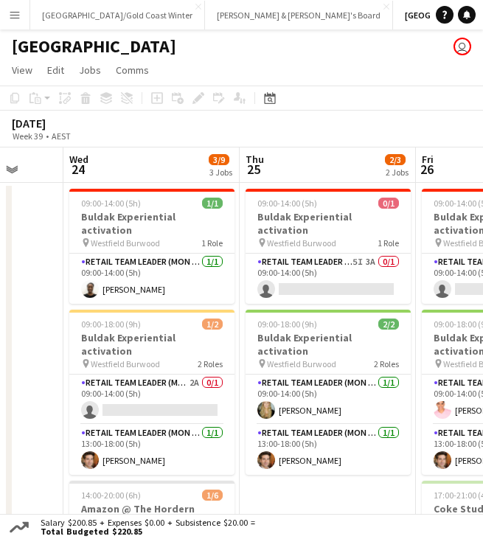
scroll to position [0, 0]
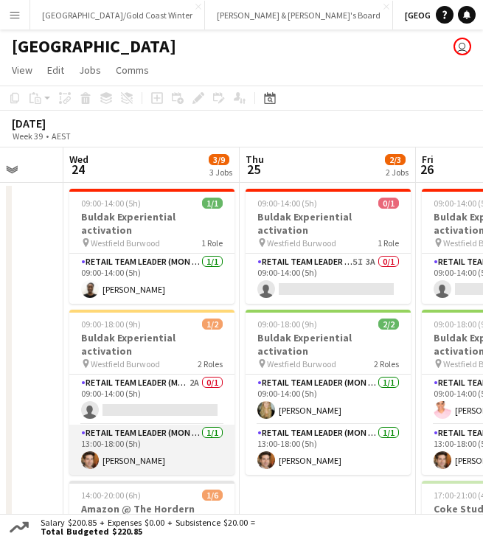
click at [131, 432] on app-card-role "RETAIL Team Leader (Mon - Fri) [DATE] 13:00-18:00 (5h) [PERSON_NAME]" at bounding box center [151, 450] width 165 height 50
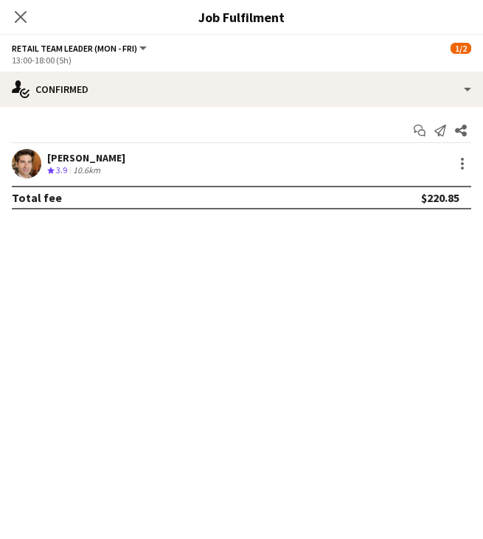
click at [124, 174] on div "[PERSON_NAME] Crew rating 3.9 10.6km" at bounding box center [241, 164] width 483 height 30
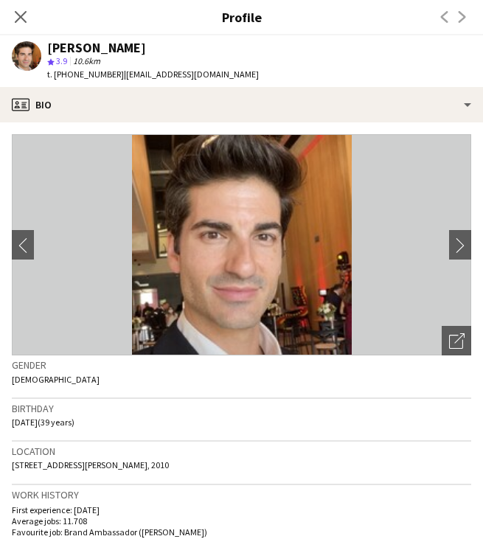
click at [87, 79] on span "t. [PHONE_NUMBER]" at bounding box center [85, 74] width 77 height 11
copy span "61416938727"
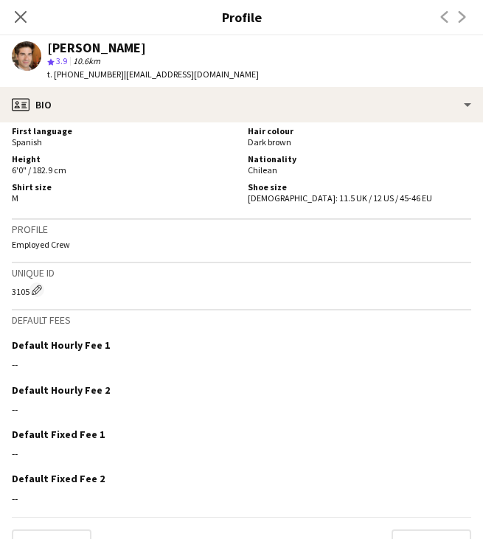
scroll to position [809, 0]
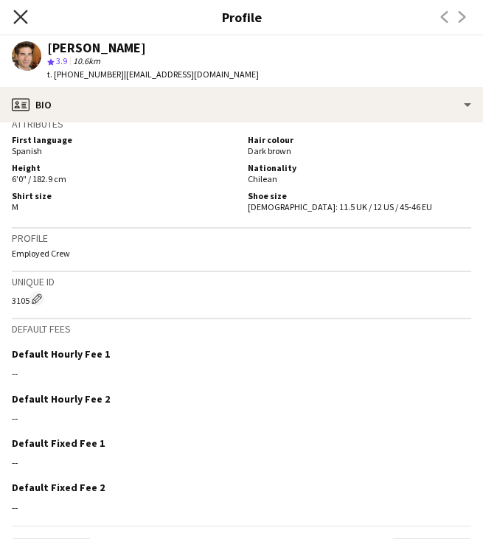
click at [22, 14] on icon "Close pop-in" at bounding box center [20, 17] width 14 height 14
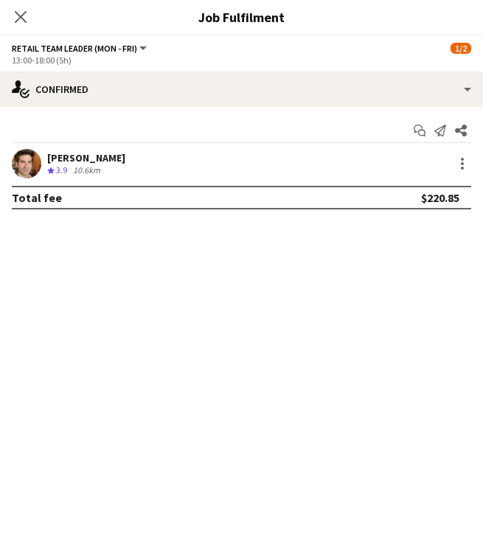
click at [29, 22] on app-icon "Close pop-in" at bounding box center [21, 17] width 18 height 18
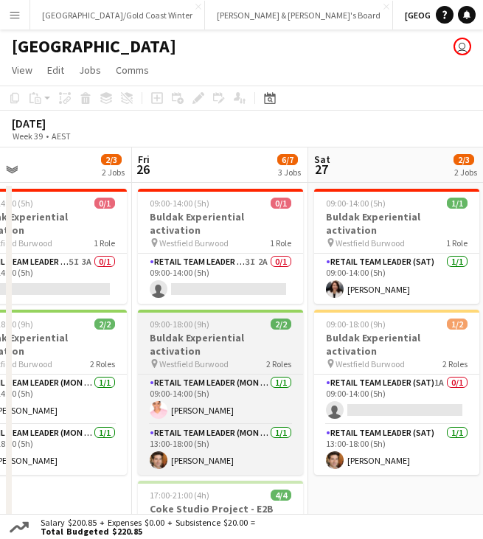
scroll to position [0, 575]
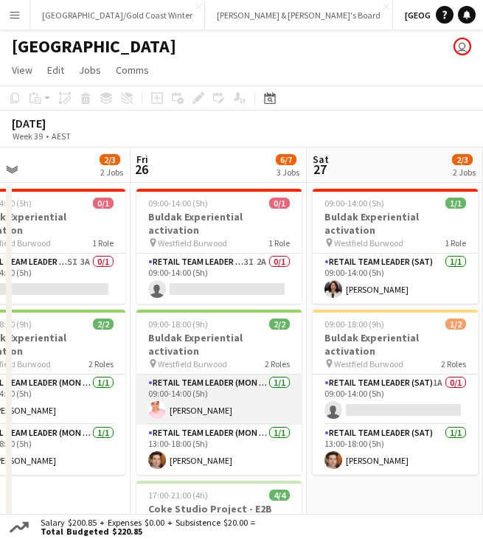
click at [254, 375] on app-card-role "RETAIL Team Leader (Mon - Fri) [DATE] 09:00-14:00 (5h) [PERSON_NAME]" at bounding box center [218, 400] width 165 height 50
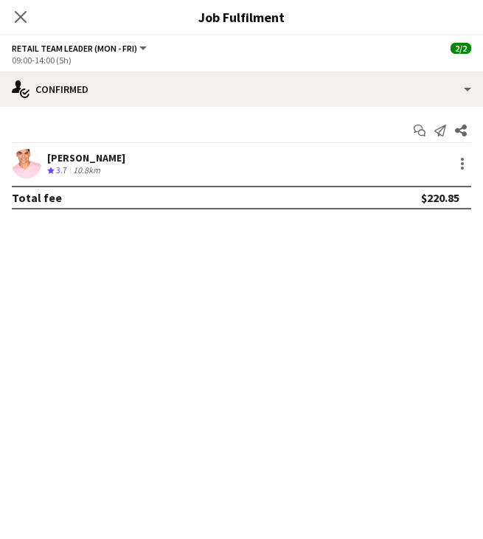
click at [80, 156] on div "[PERSON_NAME]" at bounding box center [86, 157] width 78 height 13
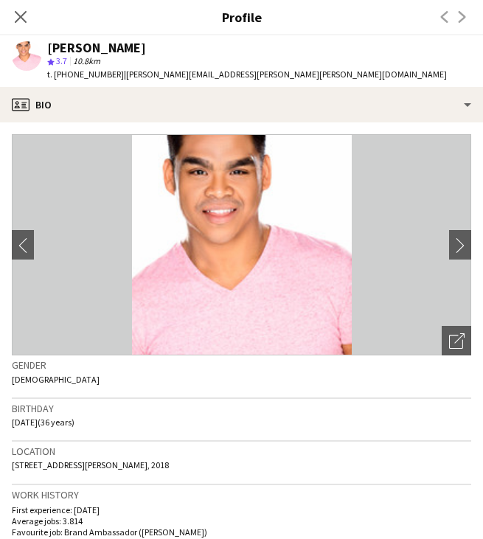
click at [89, 77] on span "t. [PHONE_NUMBER]" at bounding box center [85, 74] width 77 height 11
copy span "61433389177"
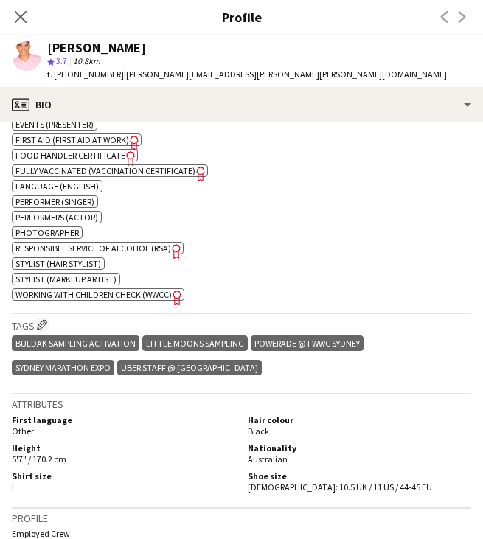
scroll to position [678, 0]
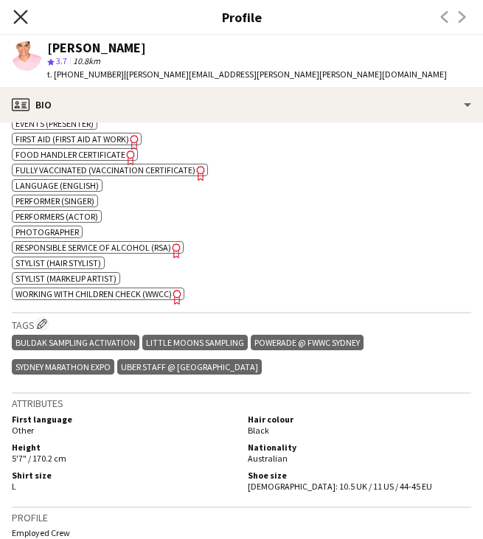
click at [18, 15] on icon at bounding box center [20, 17] width 14 height 14
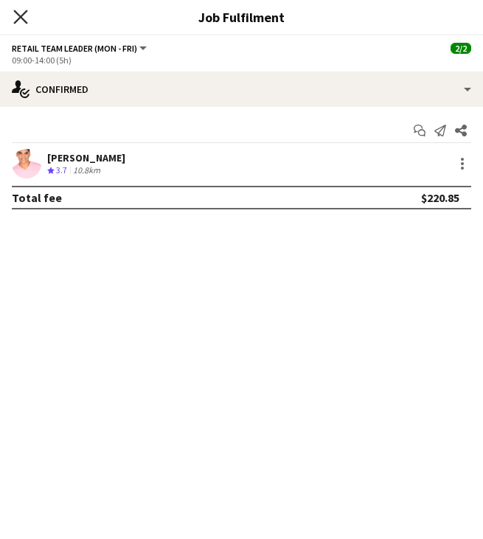
click at [22, 14] on icon "Close pop-in" at bounding box center [20, 17] width 14 height 14
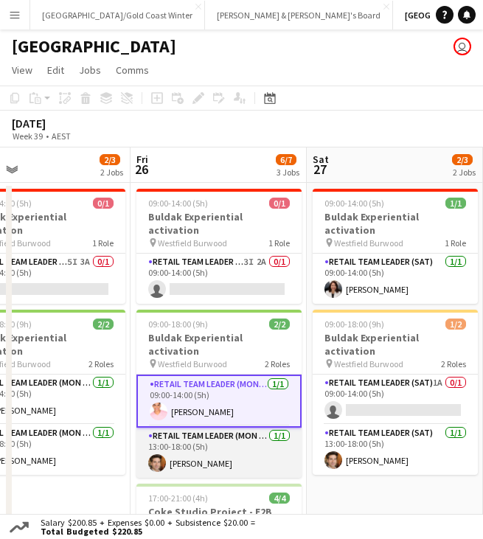
click at [224, 434] on app-card-role "RETAIL Team Leader (Mon - Fri) [DATE] 13:00-18:00 (5h) [PERSON_NAME]" at bounding box center [218, 453] width 165 height 50
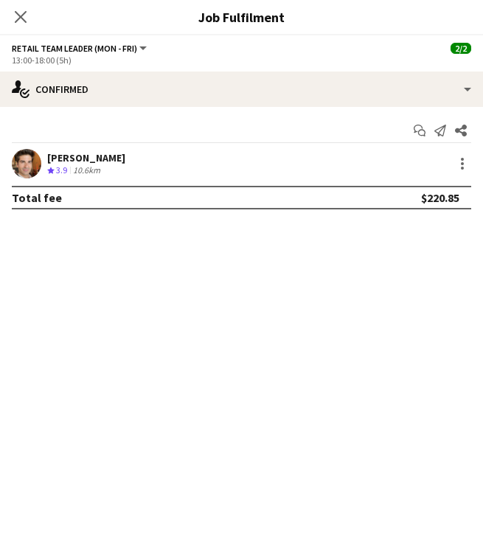
click at [83, 152] on div "[PERSON_NAME]" at bounding box center [86, 157] width 78 height 13
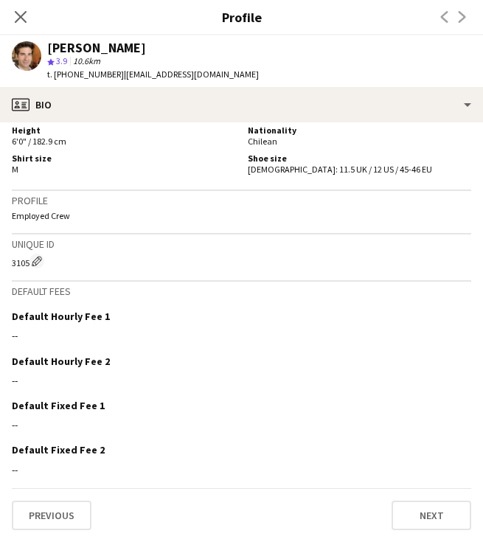
scroll to position [846, 0]
click at [18, 12] on icon "Close pop-in" at bounding box center [20, 17] width 14 height 14
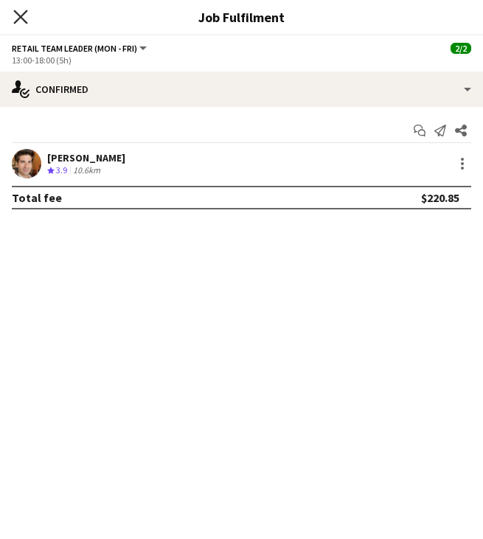
click at [20, 10] on icon "Close pop-in" at bounding box center [20, 17] width 14 height 14
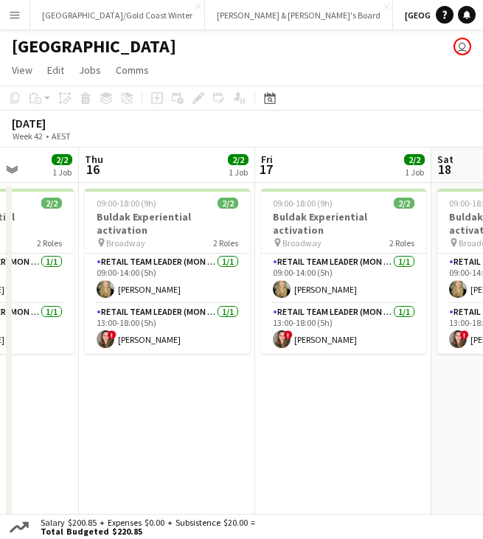
scroll to position [0, 463]
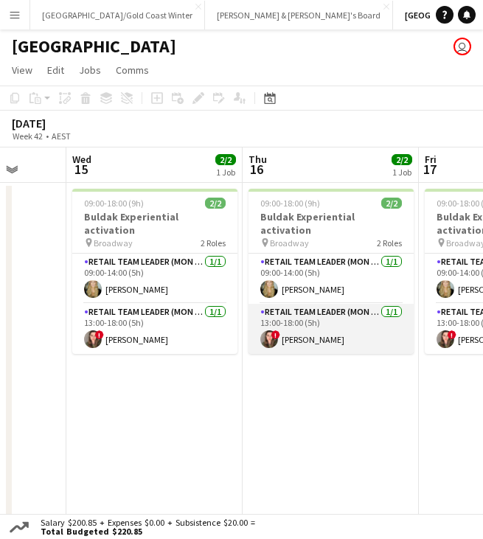
click at [325, 325] on app-card-role "RETAIL Team Leader (Mon - Fri) [DATE] 13:00-18:00 (5h) ! [PERSON_NAME]" at bounding box center [331, 329] width 165 height 50
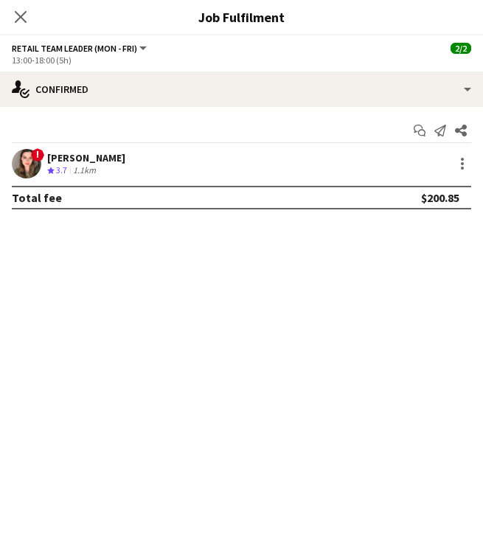
click at [111, 156] on div "[PERSON_NAME]" at bounding box center [86, 157] width 78 height 13
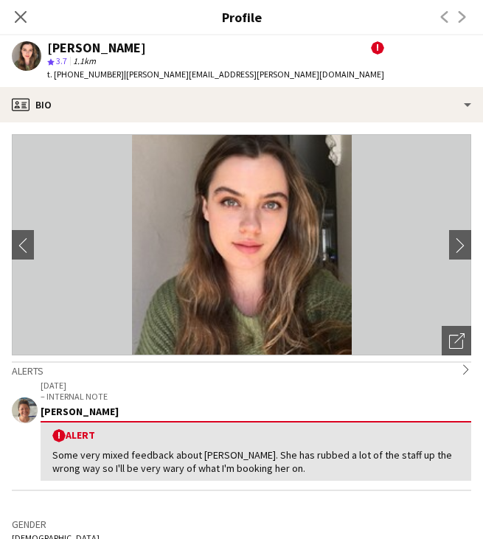
click at [104, 77] on span "t. [PHONE_NUMBER]" at bounding box center [85, 74] width 77 height 11
copy span "61429402087"
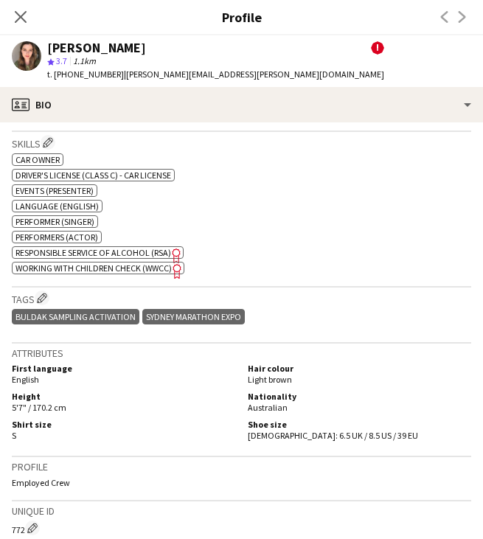
scroll to position [784, 0]
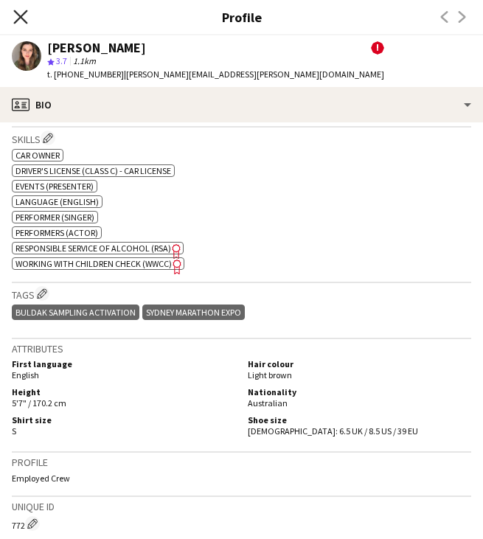
click at [20, 15] on icon at bounding box center [20, 17] width 14 height 14
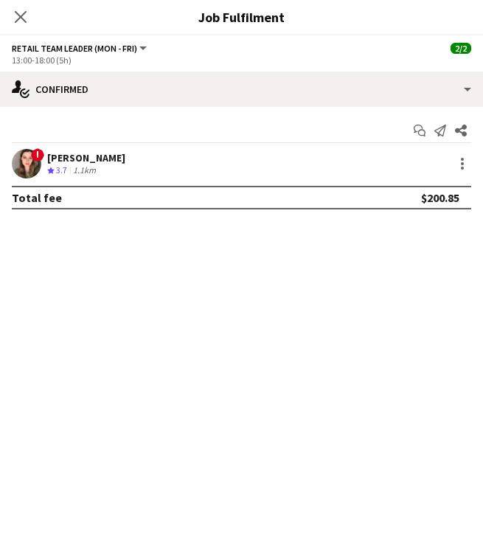
click at [20, 15] on icon at bounding box center [21, 17] width 12 height 12
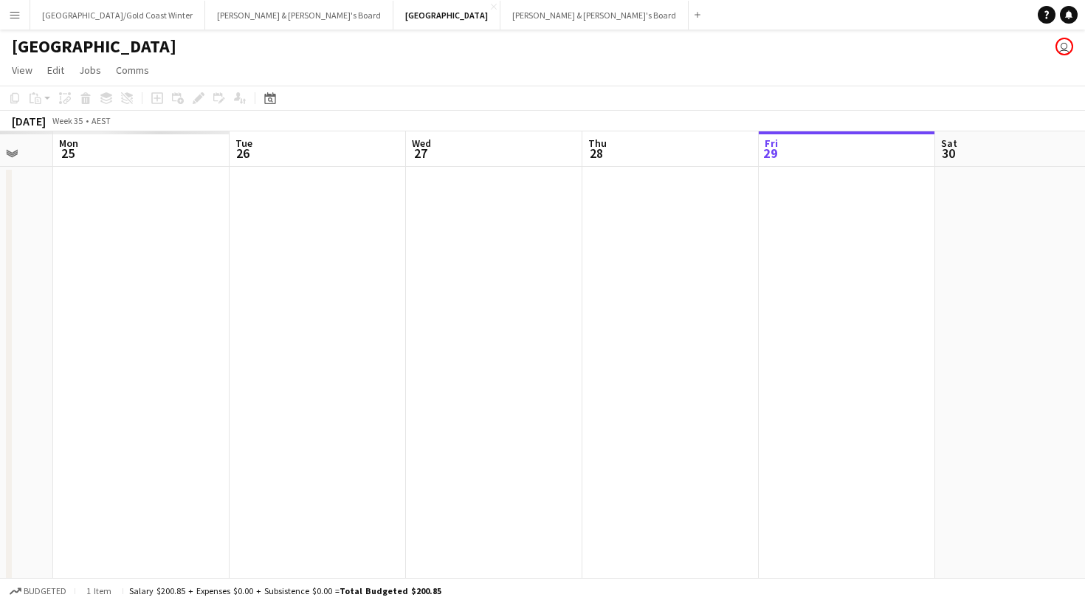
scroll to position [0, 311]
click at [18, 23] on button "Menu" at bounding box center [15, 15] width 30 height 30
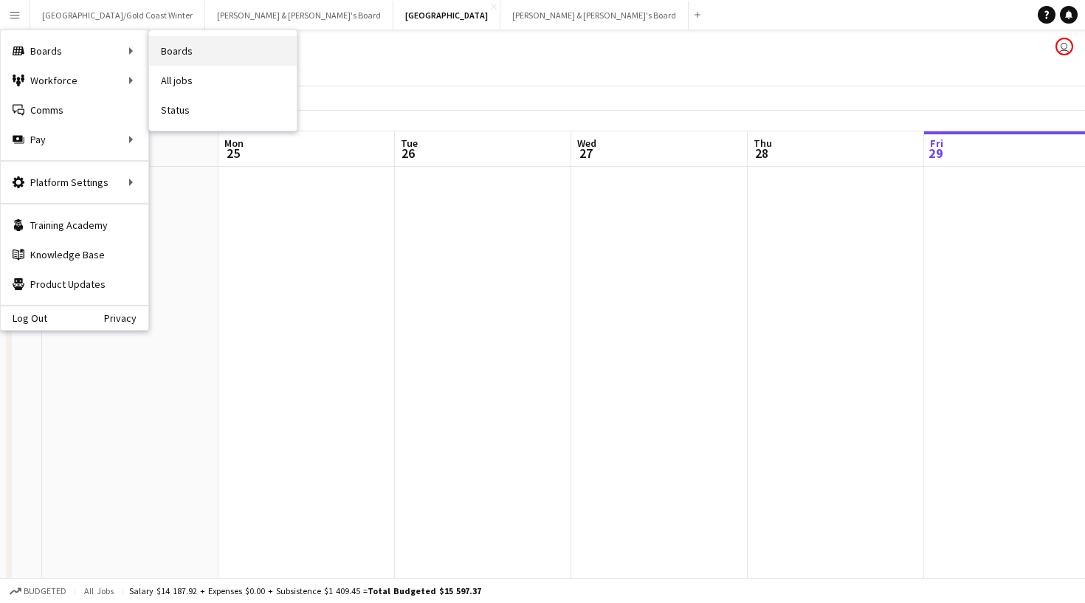
click at [165, 49] on link "Boards" at bounding box center [223, 51] width 148 height 30
